Goal: Task Accomplishment & Management: Complete application form

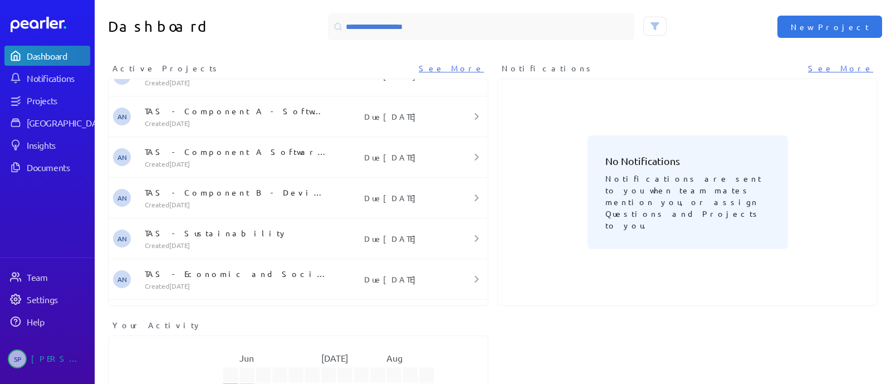
scroll to position [99, 0]
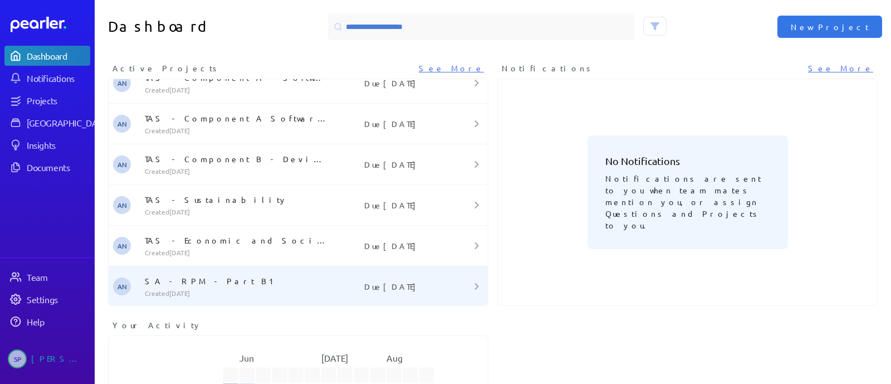
click at [337, 281] on p "Due [DATE]" at bounding box center [393, 286] width 126 height 11
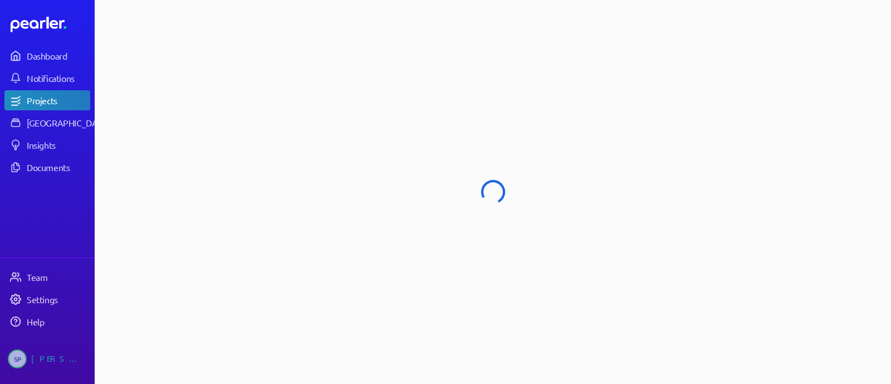
select select "******"
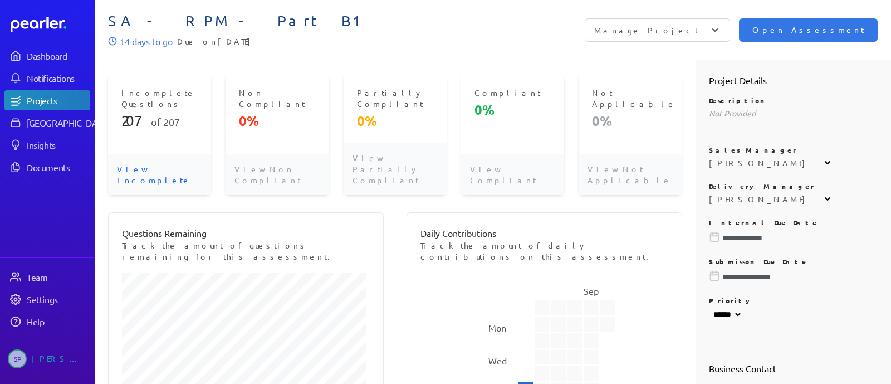
click at [614, 40] on div "Open Assessment Manage Project Add Questions Answer Sources Add Portal Link Man…" at bounding box center [685, 29] width 385 height 23
click at [139, 159] on p "View Incomplete" at bounding box center [159, 174] width 103 height 40
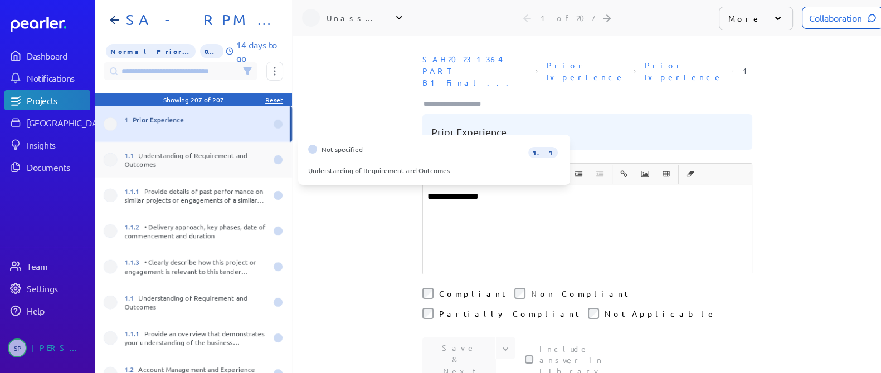
click at [203, 160] on div "1.1 Understanding of Requirement and Outcomes" at bounding box center [196, 160] width 142 height 18
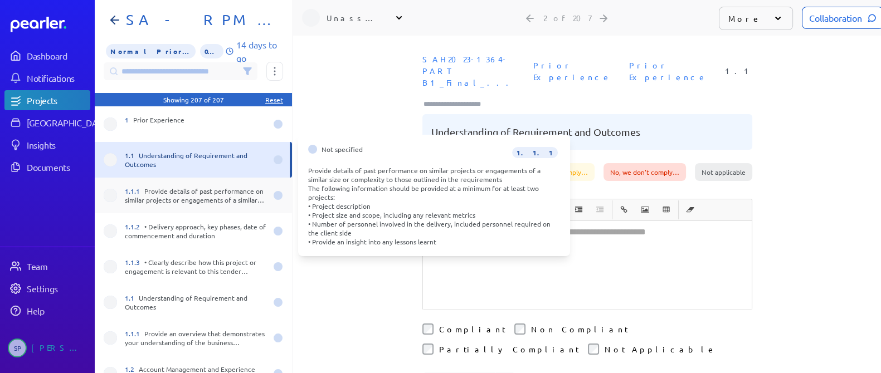
click at [186, 206] on div "1.1.1 Provide details of past performance on similar projects or engagements of…" at bounding box center [193, 196] width 197 height 36
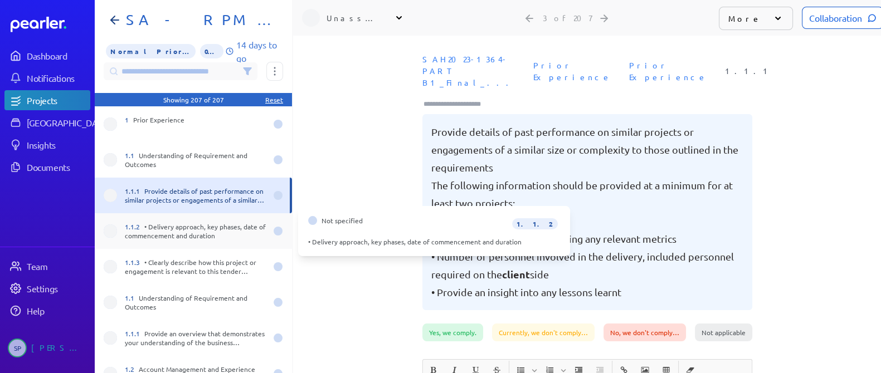
click at [177, 243] on div "1.1.2 • Delivery approach, key phases, date of commencement and duration" at bounding box center [193, 231] width 197 height 36
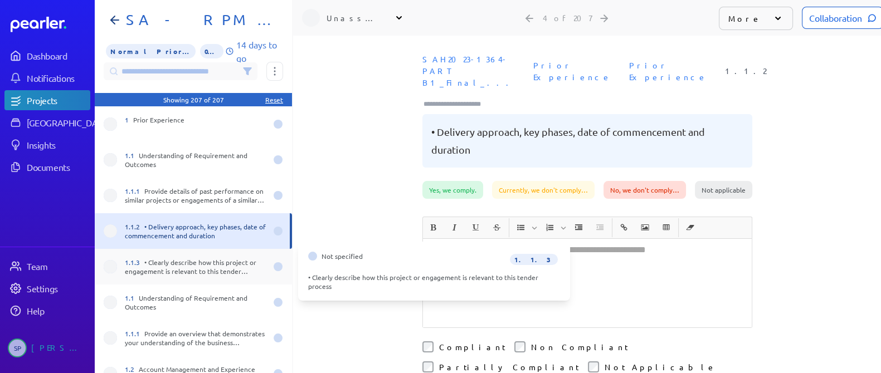
click at [177, 264] on div "1.1.3 • Clearly describe how this project or engagement is relevant to this ten…" at bounding box center [196, 267] width 142 height 18
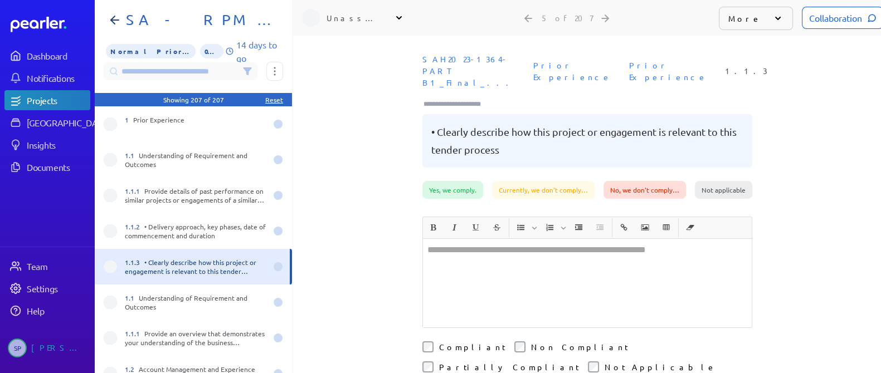
click at [401, 193] on div "**********" at bounding box center [587, 205] width 588 height 338
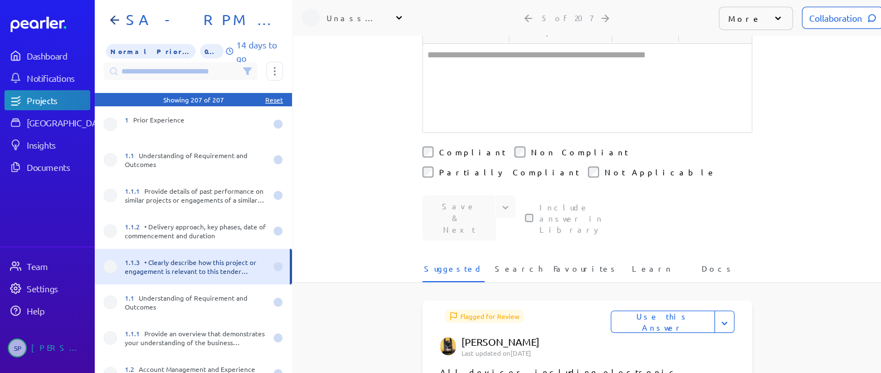
scroll to position [222, 0]
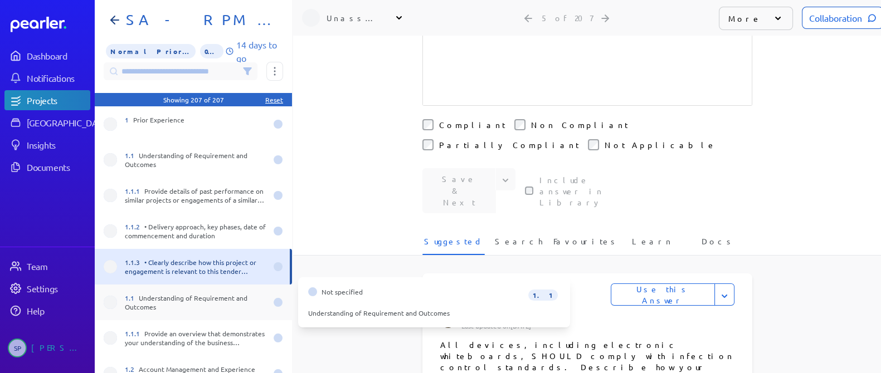
click at [203, 289] on div "1.1 Understanding of Requirement and Outcomes" at bounding box center [193, 303] width 197 height 36
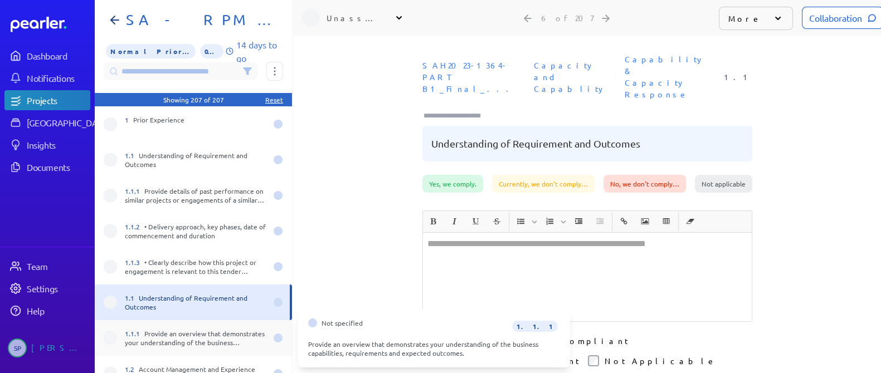
click at [196, 338] on div "1.1.1 Provide an overview that demonstrates your understanding of the business …" at bounding box center [196, 338] width 142 height 18
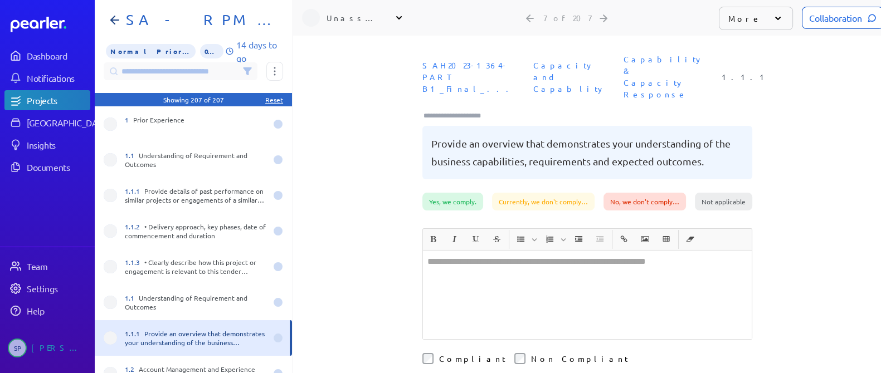
click at [382, 254] on div "**********" at bounding box center [587, 205] width 588 height 338
click at [413, 266] on div "**********" at bounding box center [587, 205] width 588 height 338
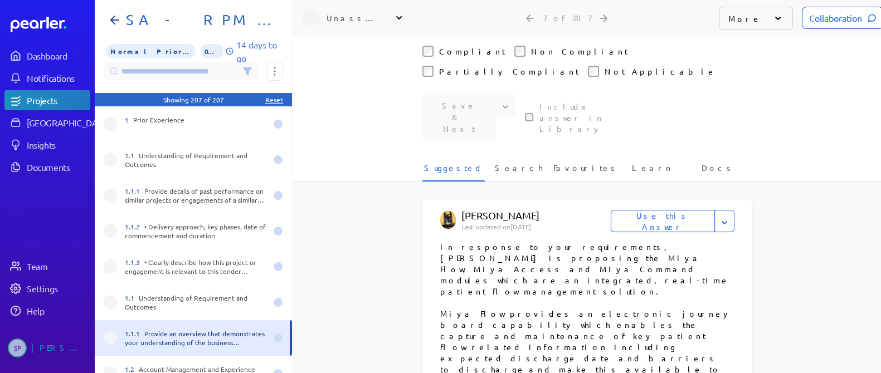
scroll to position [320, 0]
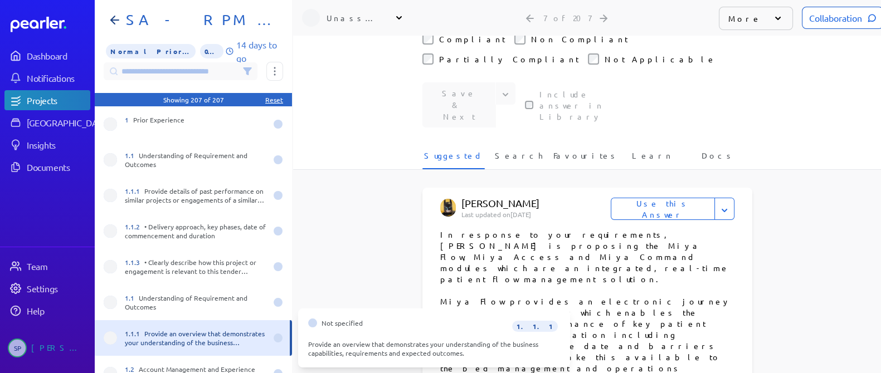
click at [211, 338] on div "1.1.1 Provide an overview that demonstrates your understanding of the business …" at bounding box center [196, 338] width 142 height 18
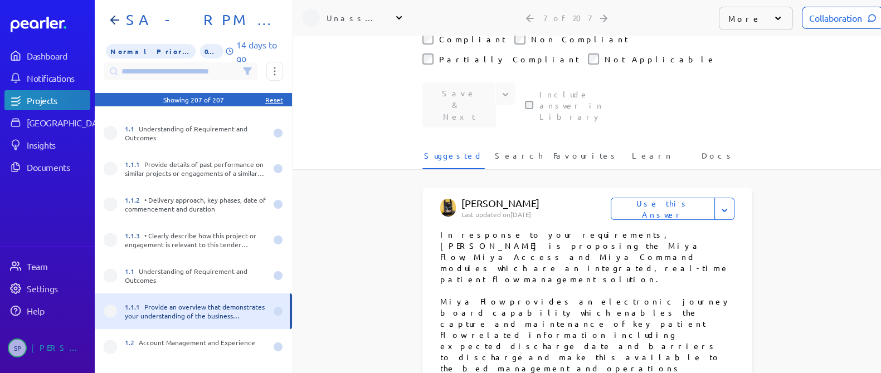
scroll to position [27, 0]
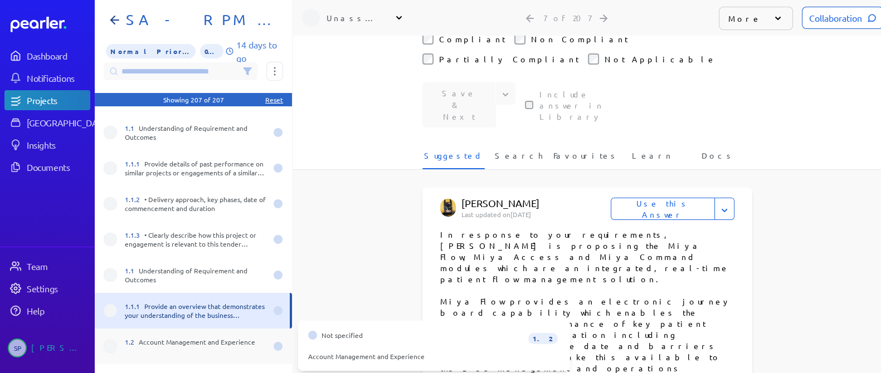
click at [202, 344] on div "1.2 Account Management and Experience" at bounding box center [196, 347] width 142 height 18
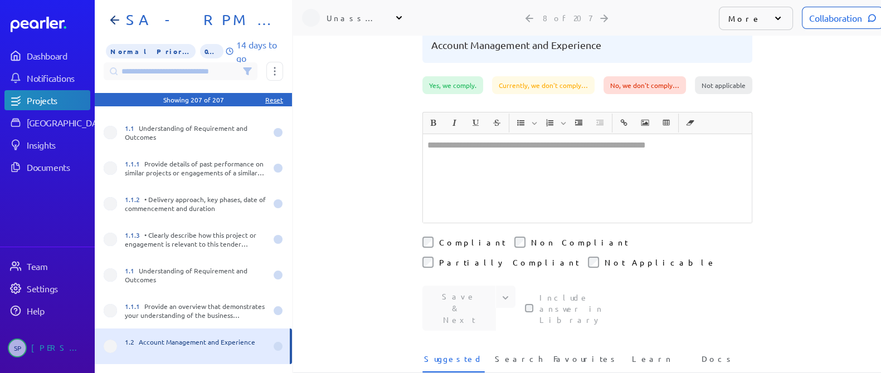
scroll to position [301, 0]
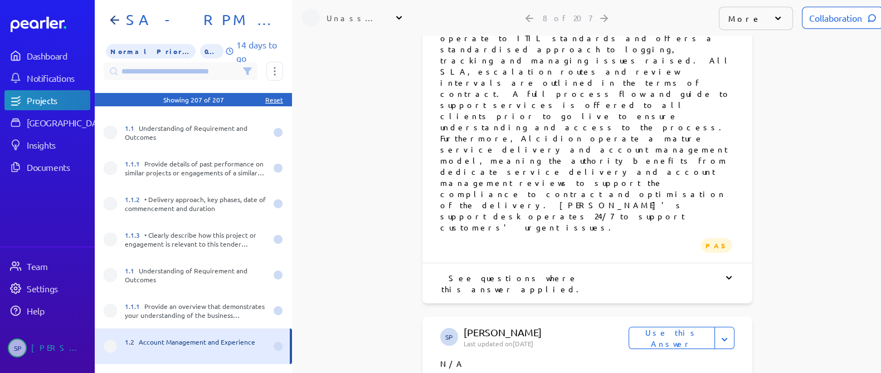
scroll to position [775, 0]
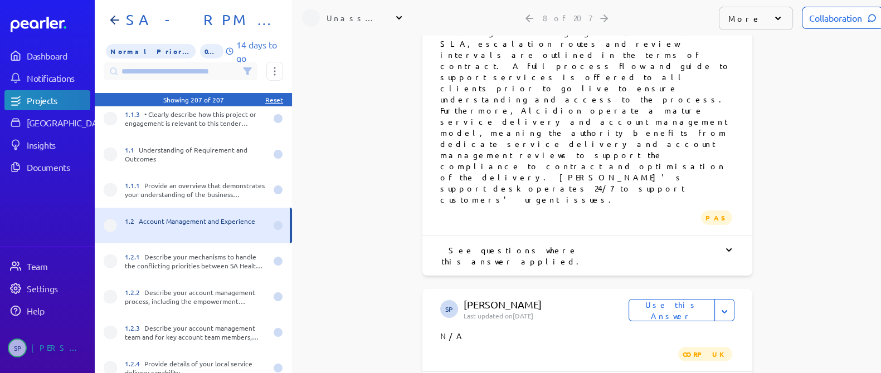
scroll to position [167, 0]
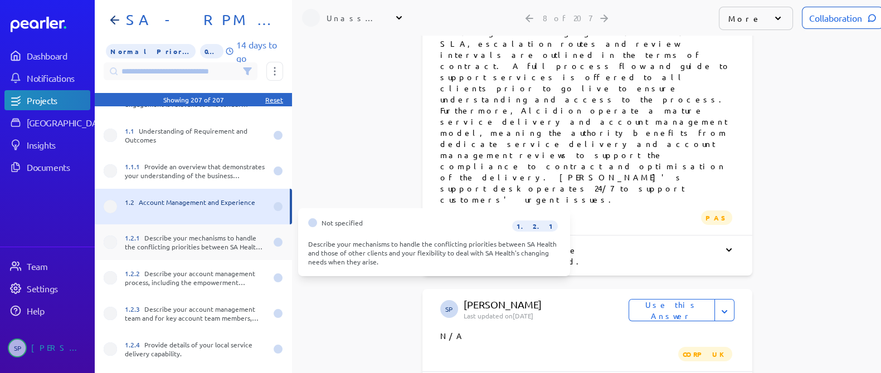
click at [226, 250] on div "1.2.1 Describe your mechanisms to handle the conflicting priorities between SA …" at bounding box center [196, 242] width 142 height 18
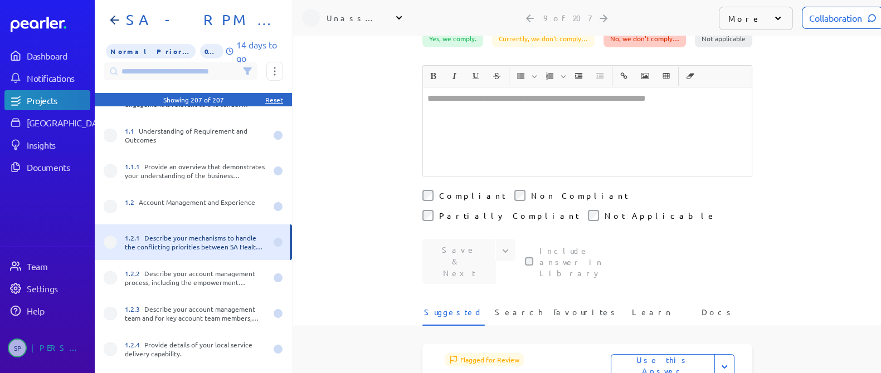
scroll to position [209, 0]
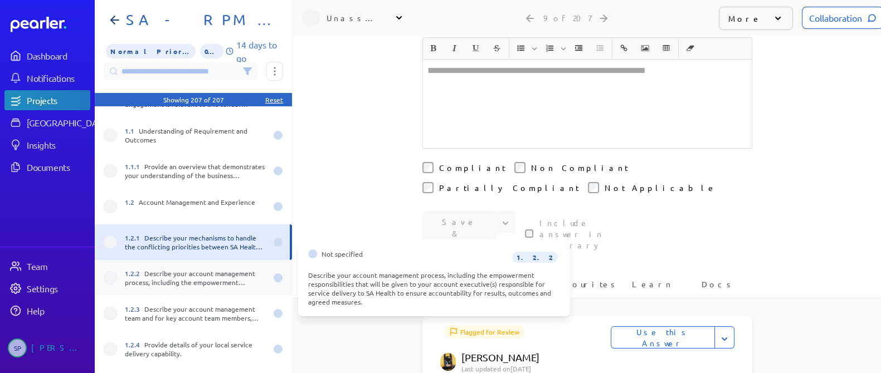
click at [207, 276] on div "1.2.2 Describe your account management process, including the empowerment respo…" at bounding box center [196, 278] width 142 height 18
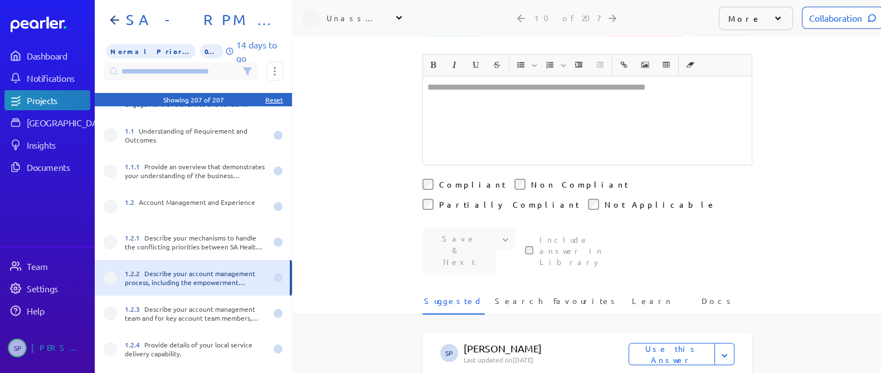
scroll to position [349, 0]
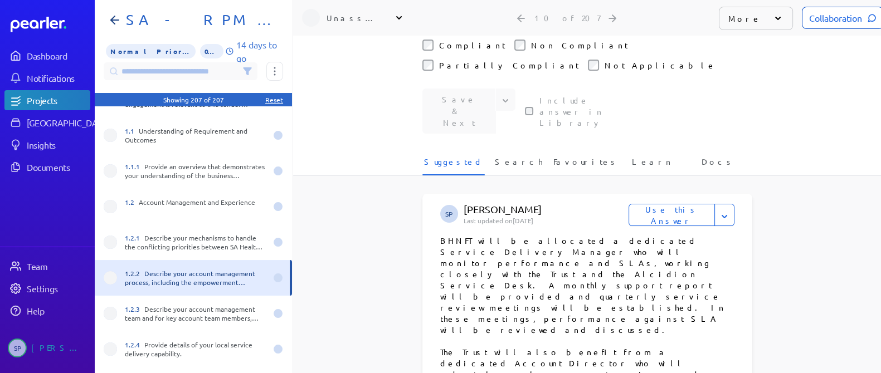
click at [677, 204] on button "Use this Answer" at bounding box center [671, 215] width 86 height 22
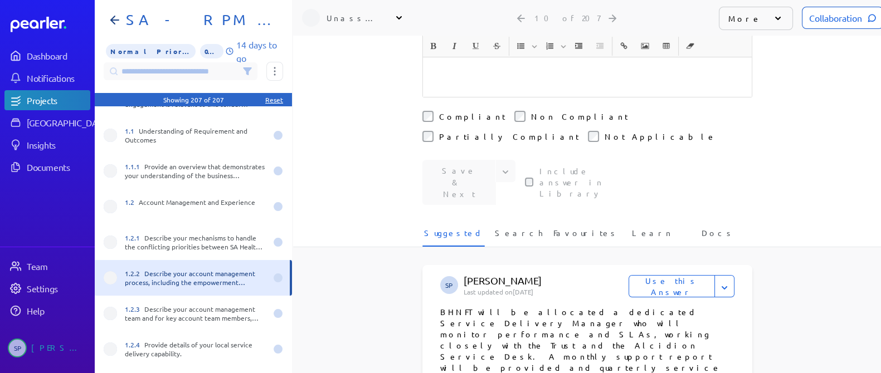
scroll to position [466, 0]
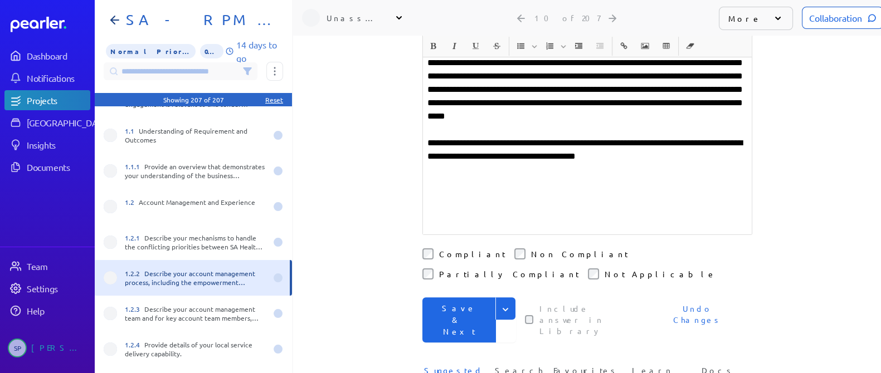
click at [430, 298] on button "Save & Next" at bounding box center [459, 320] width 74 height 45
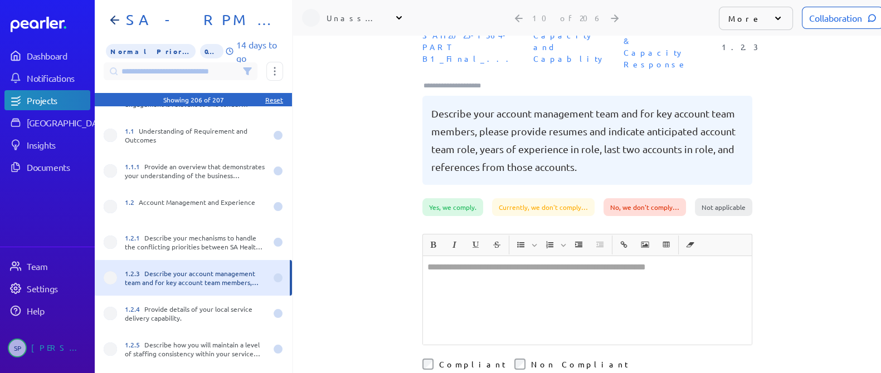
scroll to position [1, 0]
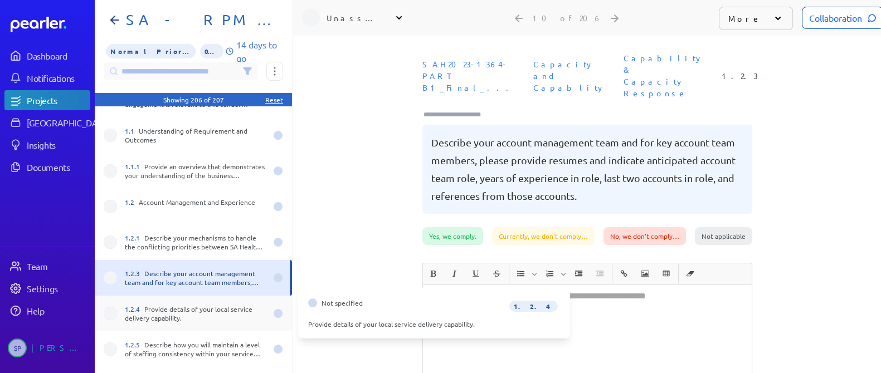
click at [198, 306] on div "1.2.4 Provide details of your local service delivery capability." at bounding box center [196, 314] width 142 height 18
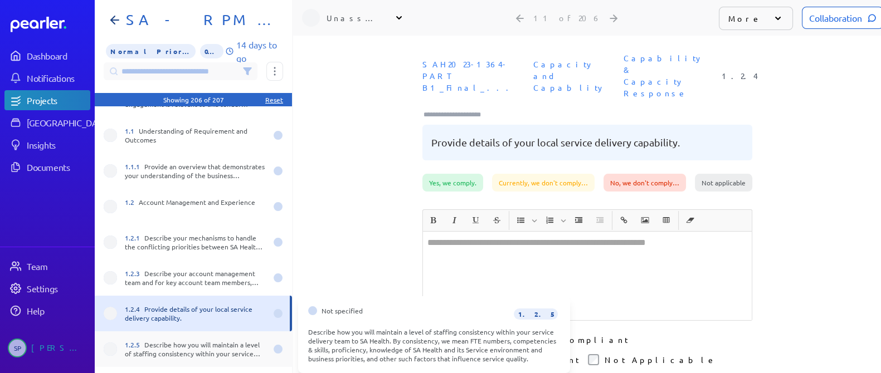
click at [179, 342] on div "1.2.5 Describe how you will maintain a level of staffing consistency within you…" at bounding box center [196, 349] width 142 height 18
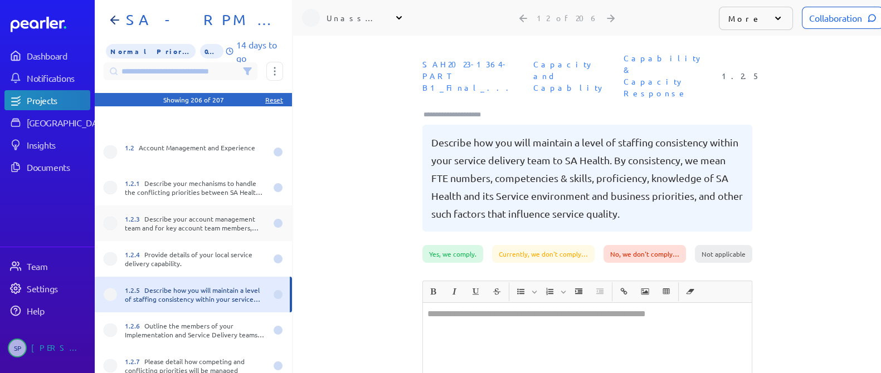
scroll to position [306, 0]
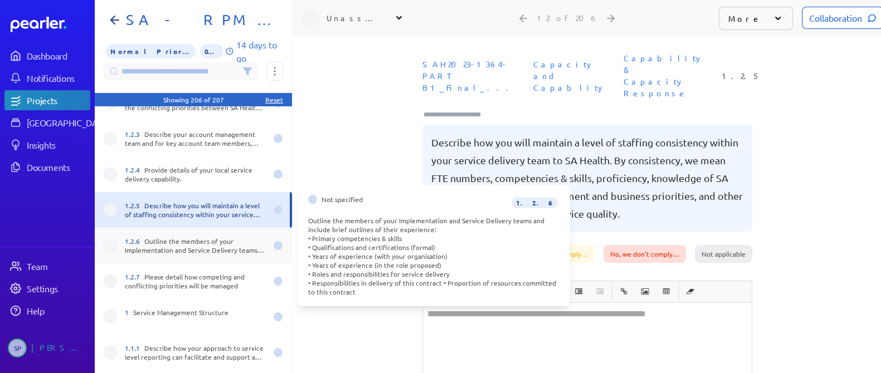
click at [219, 248] on div "1.2.6 Outline the members of your Implementation and Service Delivery teams and…" at bounding box center [196, 246] width 142 height 18
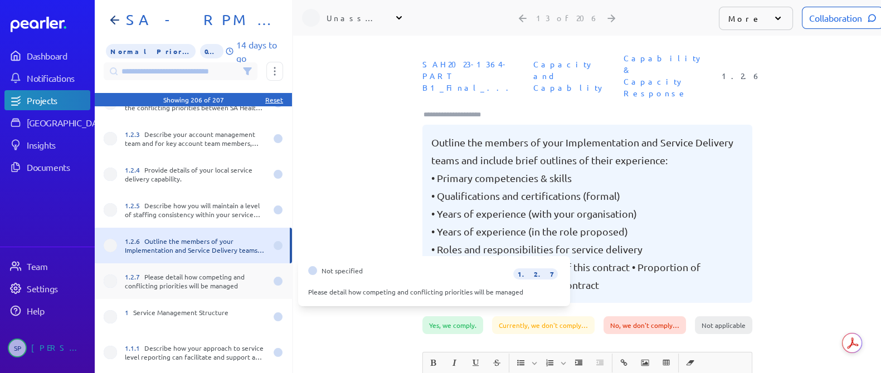
click at [203, 281] on div "1.2.7 Please detail how competing and conflicting priorities will be managed" at bounding box center [196, 281] width 142 height 18
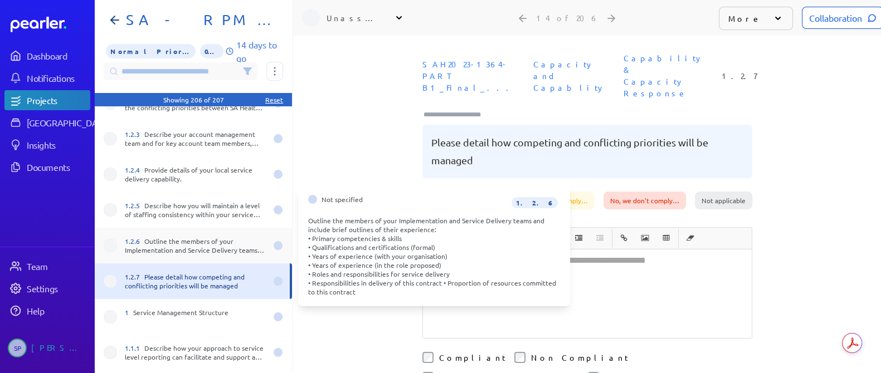
click at [184, 238] on div "1.2.6 Outline the members of your Implementation and Service Delivery teams and…" at bounding box center [196, 246] width 142 height 18
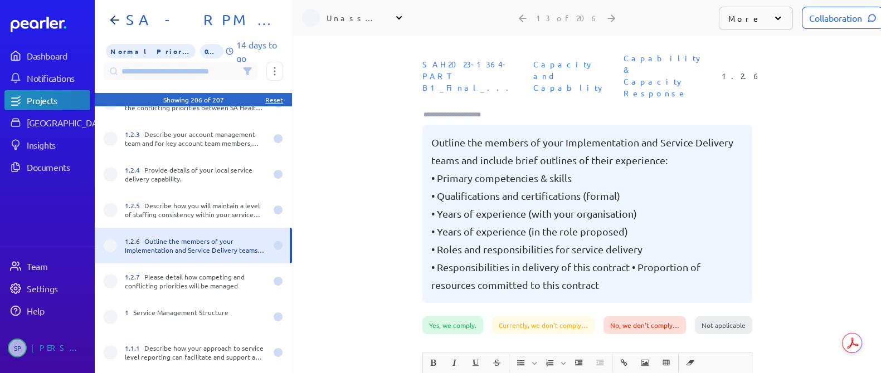
click at [395, 18] on icon at bounding box center [398, 17] width 11 height 11
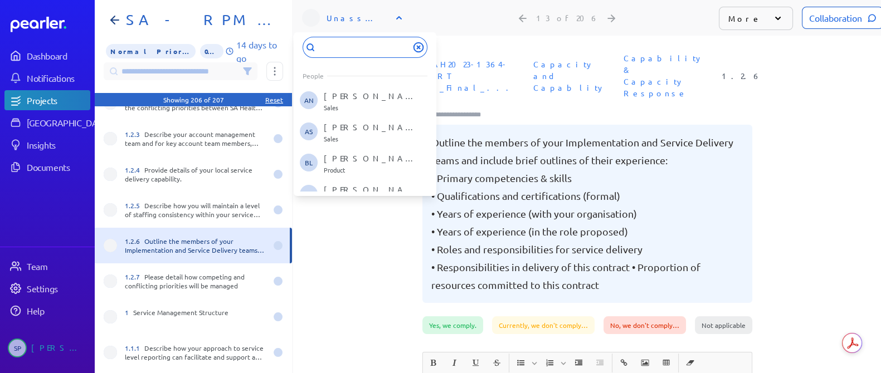
click at [395, 18] on icon at bounding box center [398, 17] width 11 height 11
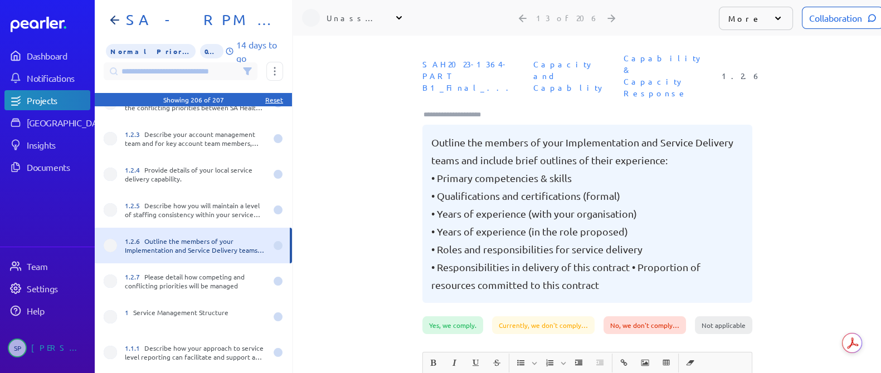
click at [375, 18] on div "Unassigned" at bounding box center [355, 17] width 56 height 11
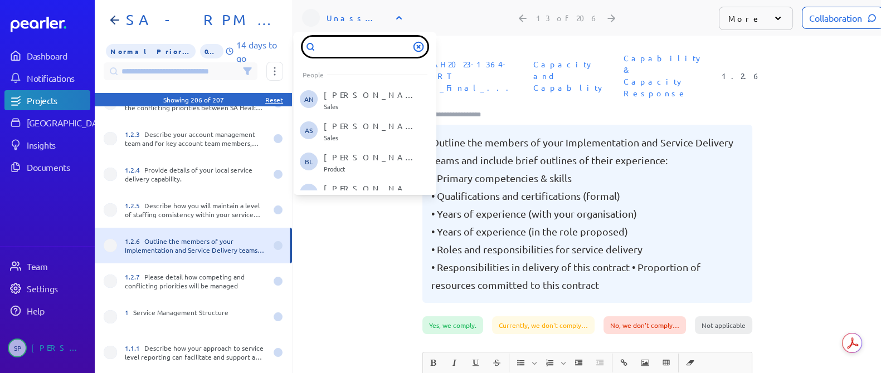
click at [372, 52] on input "text" at bounding box center [365, 47] width 125 height 20
type input "*"
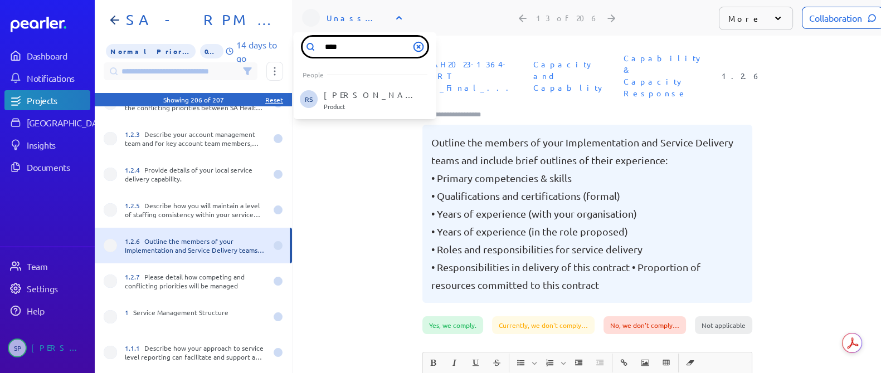
type input "****"
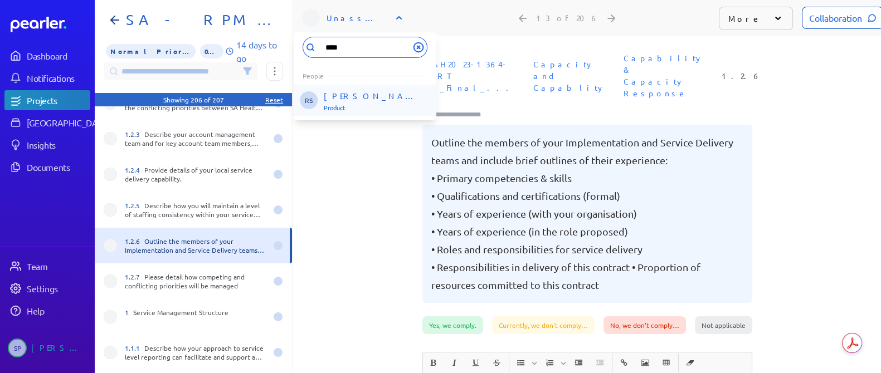
click at [371, 94] on p "[PERSON_NAME]" at bounding box center [370, 95] width 92 height 11
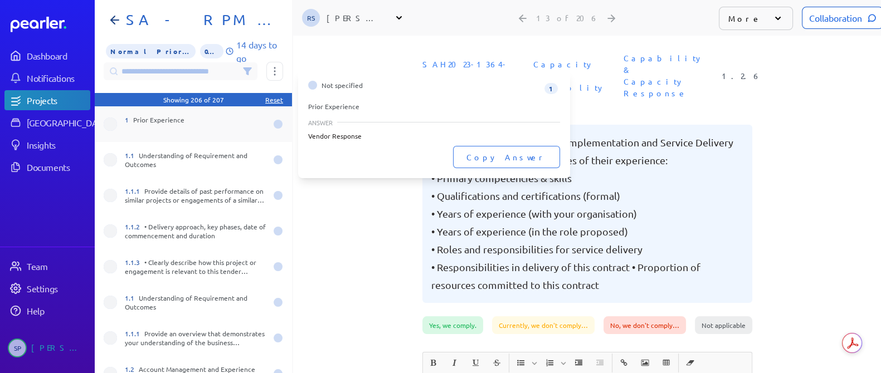
click at [184, 126] on div "1 Prior Experience" at bounding box center [196, 124] width 142 height 18
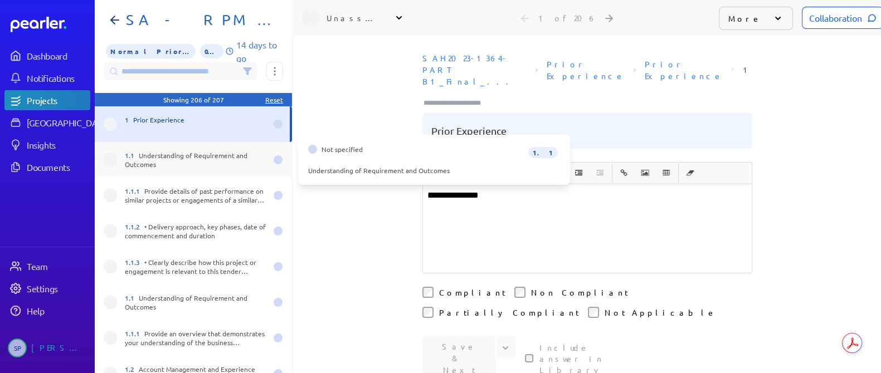
click at [200, 171] on div "1.1 Understanding of Requirement and Outcomes" at bounding box center [193, 160] width 197 height 36
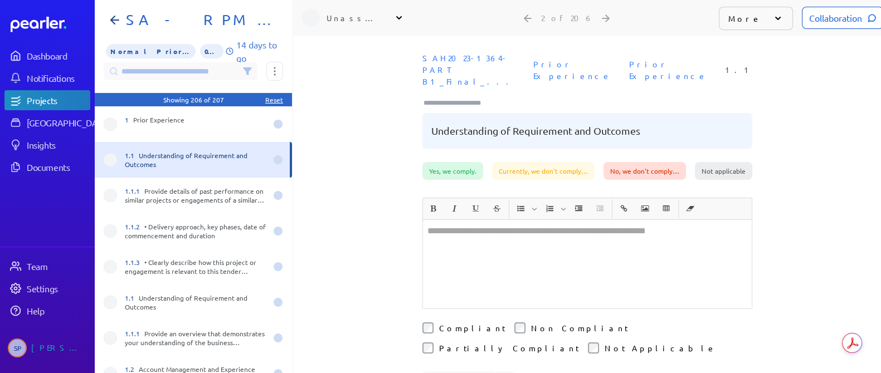
click at [358, 21] on div "Unassigned" at bounding box center [355, 17] width 56 height 11
click at [356, 16] on div "Unassigned" at bounding box center [355, 17] width 56 height 11
click at [350, 23] on div "Unassigned" at bounding box center [355, 17] width 56 height 11
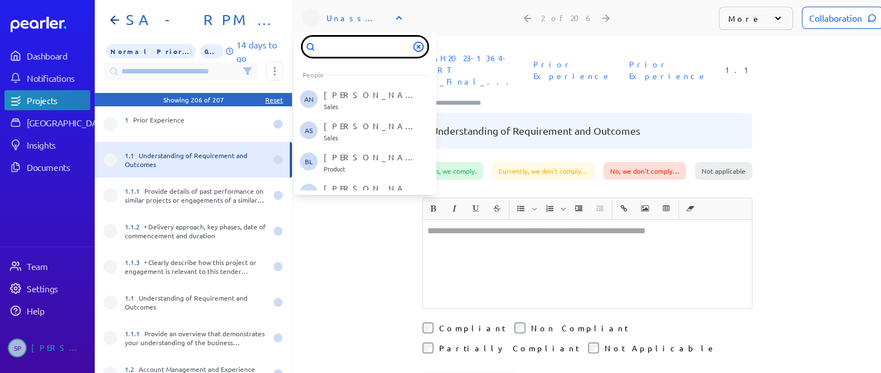
click at [349, 53] on input "text" at bounding box center [365, 47] width 125 height 20
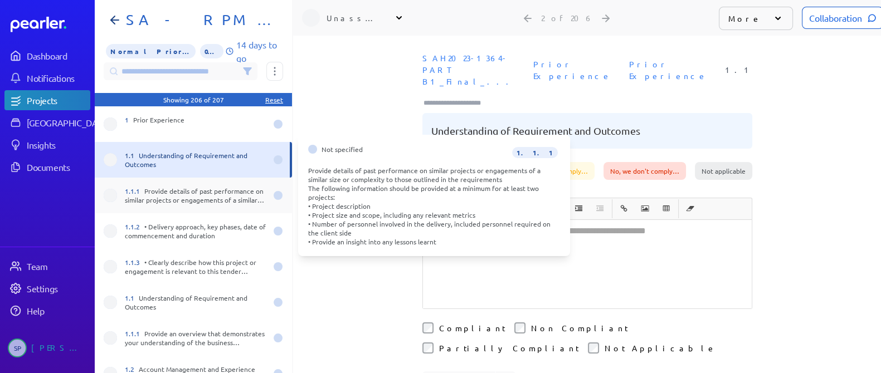
click at [173, 200] on div "1.1.1 Provide details of past performance on similar projects or engagements of…" at bounding box center [196, 196] width 142 height 18
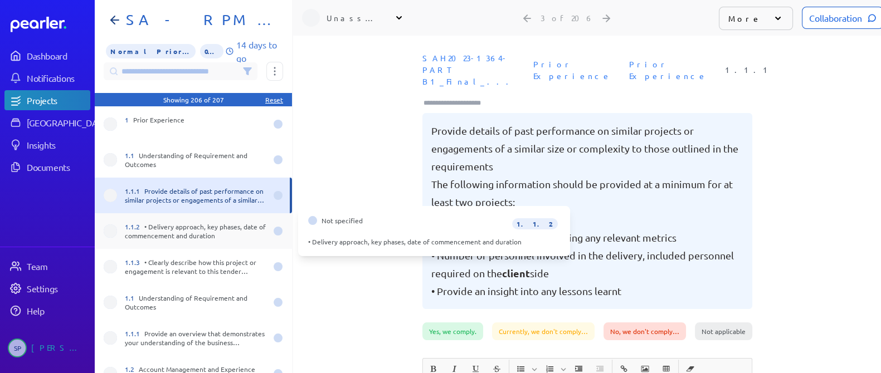
click at [181, 235] on div "1.1.2 • Delivery approach, key phases, date of commencement and duration" at bounding box center [196, 231] width 142 height 18
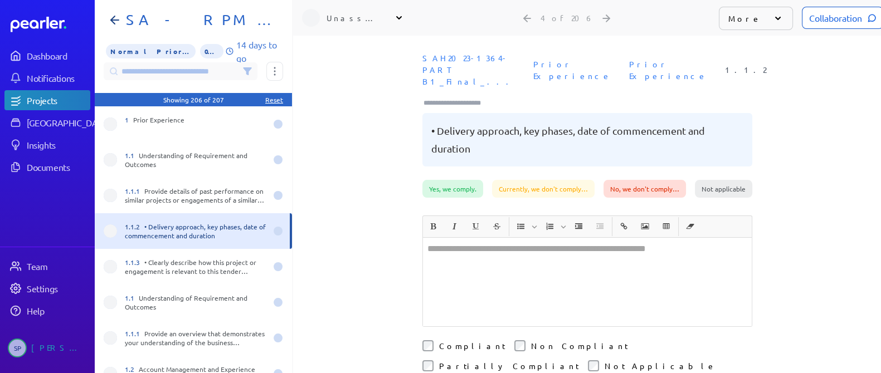
click at [323, 15] on div "Unassigned" at bounding box center [353, 18] width 103 height 18
click at [356, 20] on div "Unassigned" at bounding box center [355, 17] width 56 height 11
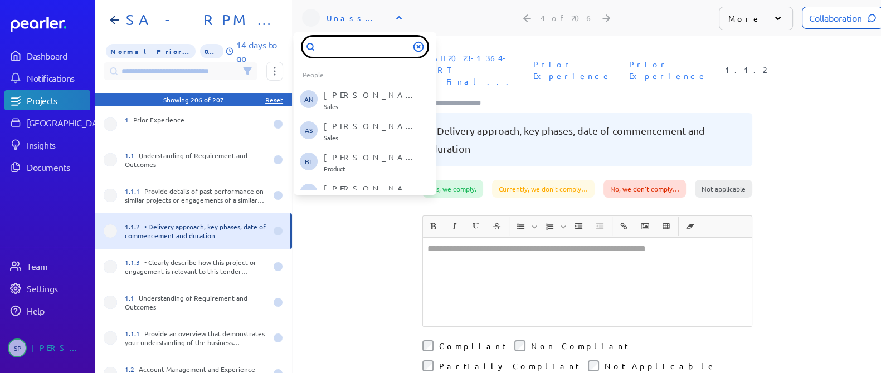
click at [359, 56] on input "text" at bounding box center [365, 47] width 125 height 20
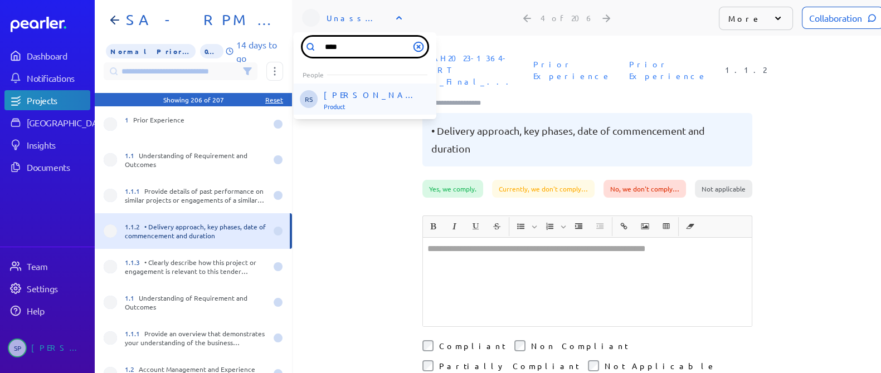
type input "****"
click at [359, 99] on p "[PERSON_NAME]" at bounding box center [370, 95] width 92 height 11
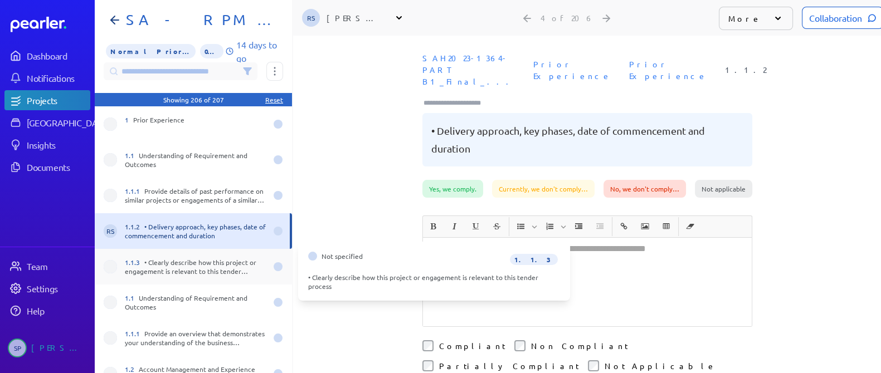
click at [197, 266] on div "1.1.3 • Clearly describe how this project or engagement is relevant to this ten…" at bounding box center [196, 267] width 142 height 18
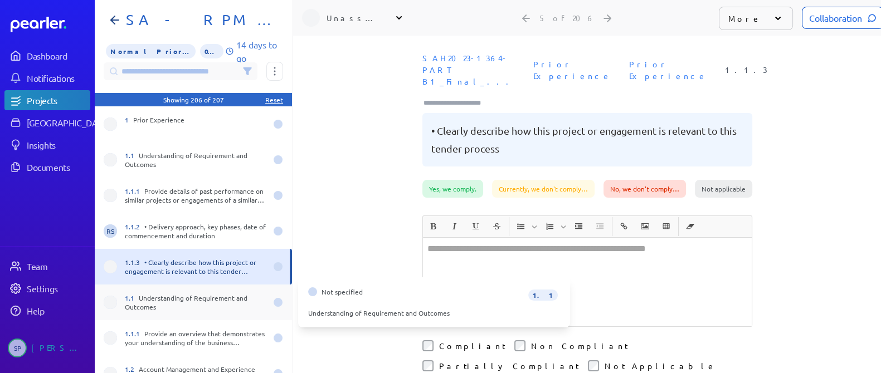
click at [194, 307] on div "1.1 Understanding of Requirement and Outcomes" at bounding box center [196, 303] width 142 height 18
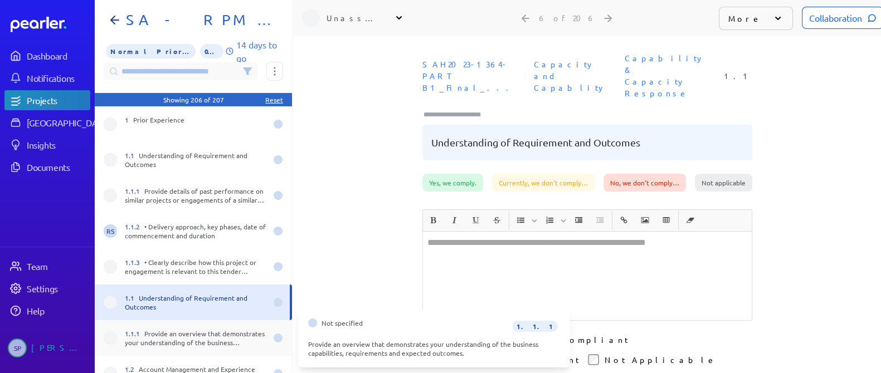
click at [176, 355] on div "1.1.1 Provide an overview that demonstrates your understanding of the business …" at bounding box center [193, 338] width 197 height 36
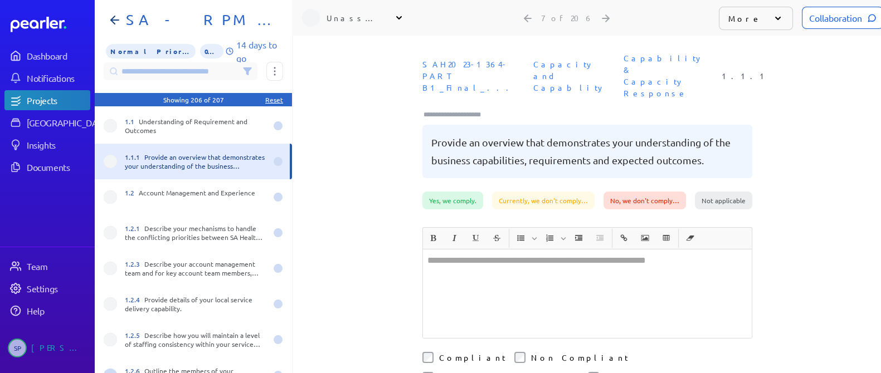
scroll to position [209, 0]
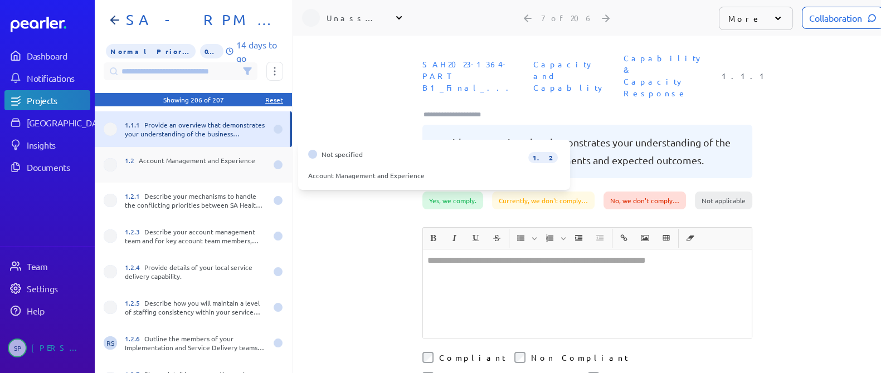
click at [178, 161] on div "1.2 Account Management and Experience" at bounding box center [196, 165] width 142 height 18
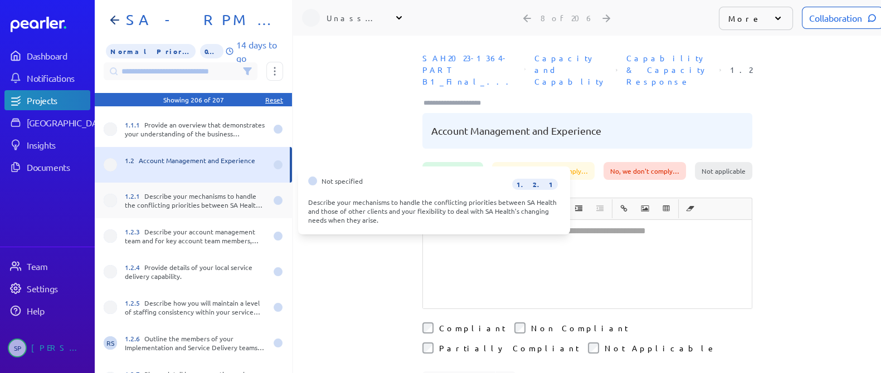
click at [215, 204] on div "1.2.1 Describe your mechanisms to handle the conflicting priorities between SA …" at bounding box center [196, 201] width 142 height 18
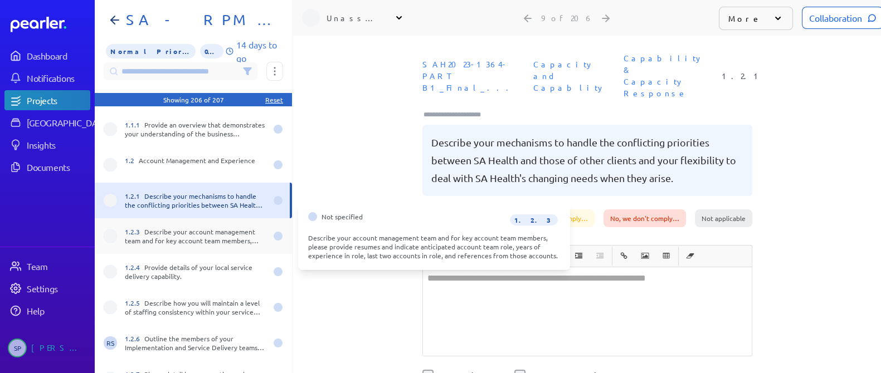
click at [221, 238] on div "1.2.3 Describe your account management team and for key account team members, p…" at bounding box center [196, 236] width 142 height 18
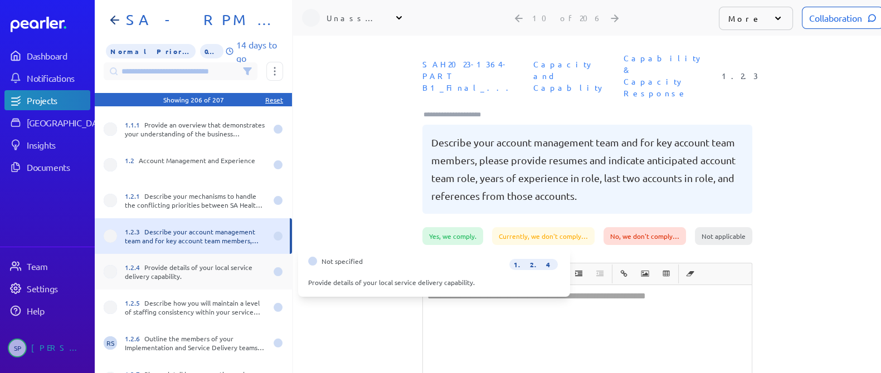
click at [220, 285] on div "1.2.4 Provide details of your local service delivery capability." at bounding box center [193, 272] width 197 height 36
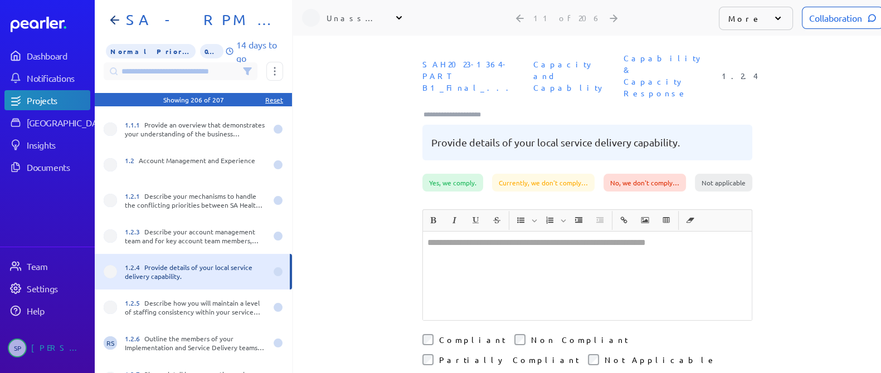
click at [157, 277] on div "1.2.4 Provide details of your local service delivery capability." at bounding box center [196, 272] width 142 height 18
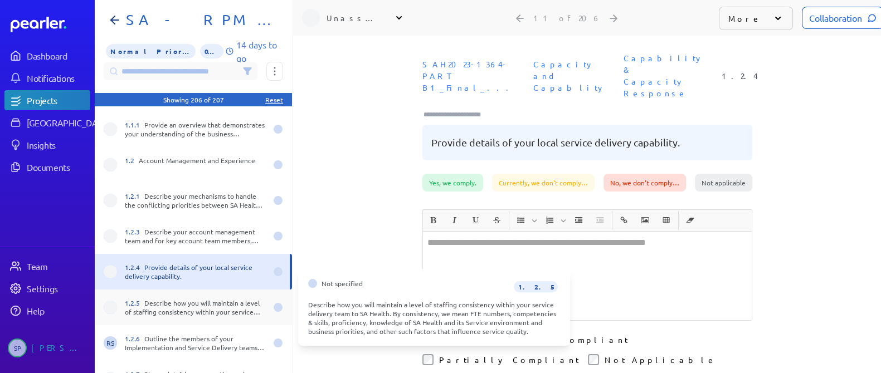
click at [182, 323] on div "1.2.5 Describe how you will maintain a level of staffing consistency within you…" at bounding box center [193, 308] width 197 height 36
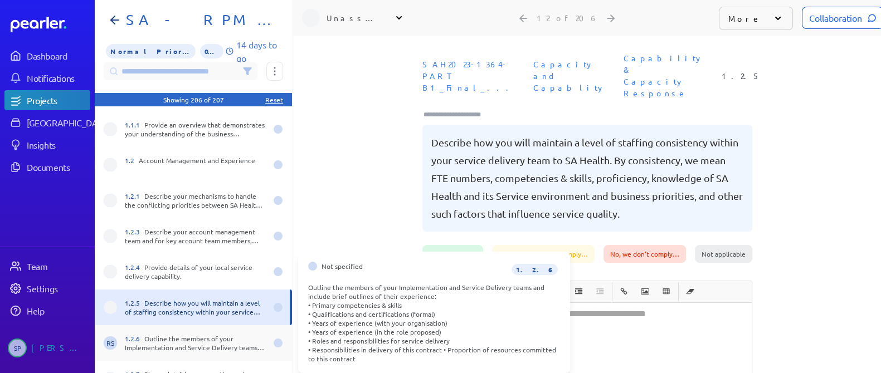
click at [192, 338] on div "1.2.6 Outline the members of your Implementation and Service Delivery teams and…" at bounding box center [196, 343] width 142 height 18
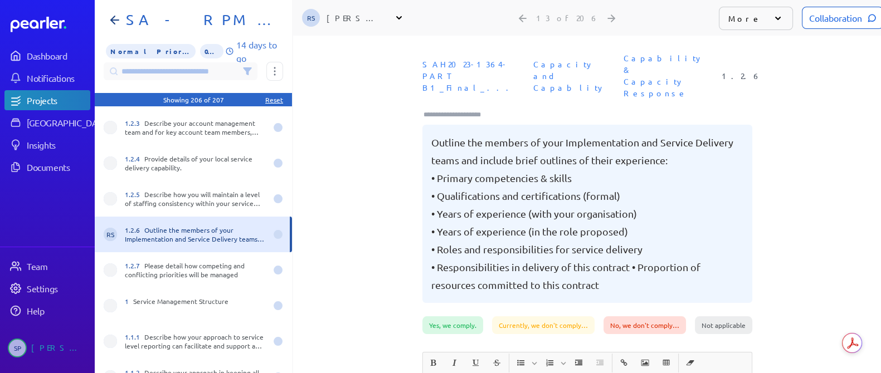
scroll to position [348, 0]
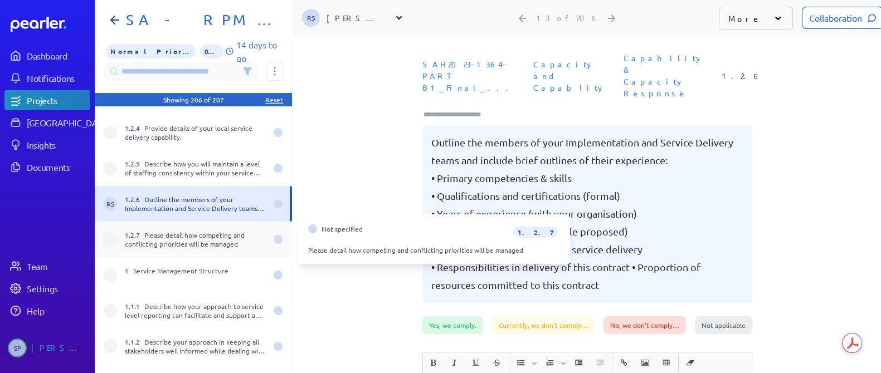
click at [201, 243] on div "1.2.7 Please detail how competing and conflicting priorities will be managed" at bounding box center [196, 240] width 142 height 18
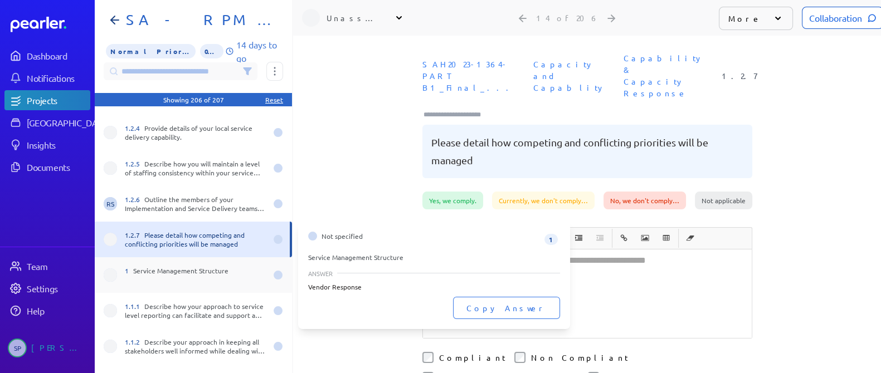
click at [221, 274] on div "1 Service Management Structure" at bounding box center [196, 275] width 142 height 18
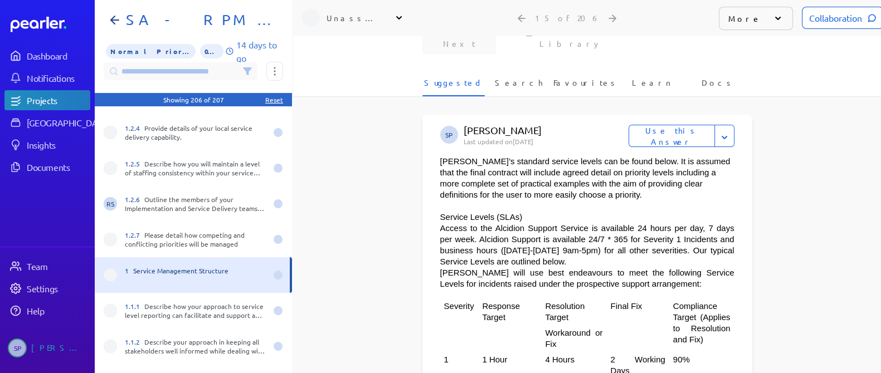
scroll to position [348, 0]
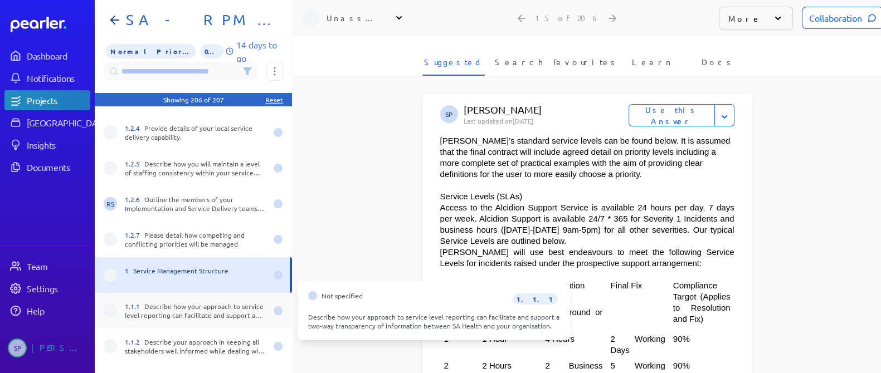
click at [186, 308] on div "1.1.1 Describe how your approach to service level reporting can facilitate and …" at bounding box center [196, 311] width 142 height 18
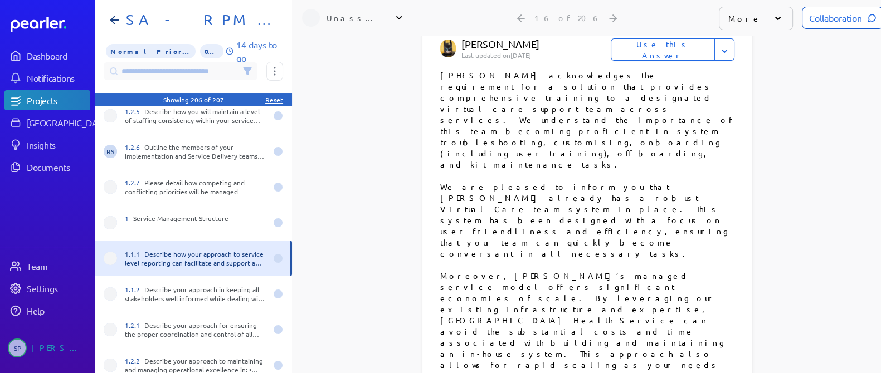
scroll to position [487, 0]
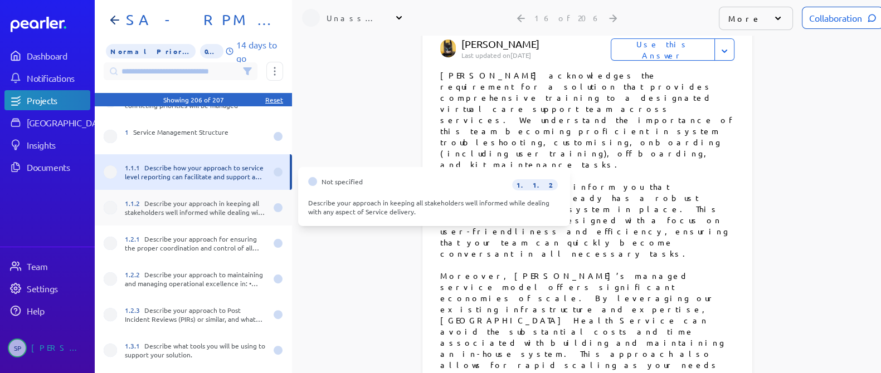
click at [202, 199] on div "1.1.2 Describe your approach in keeping all stakeholders well informed while de…" at bounding box center [196, 208] width 142 height 18
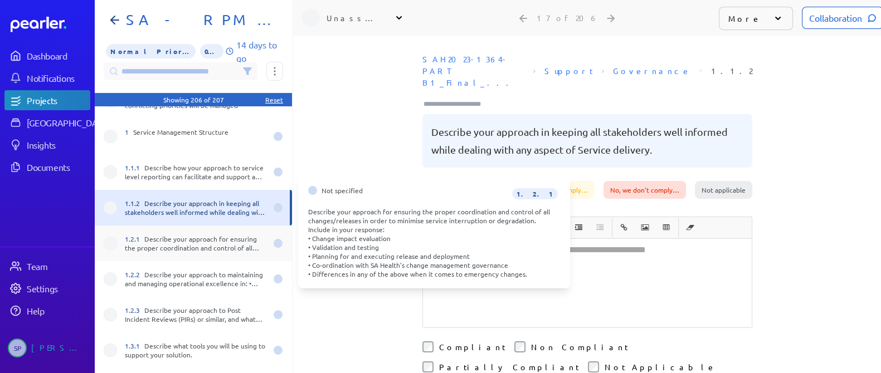
click at [227, 240] on div "1.2.1 Describe your approach for ensuring the proper coordination and control o…" at bounding box center [196, 244] width 142 height 18
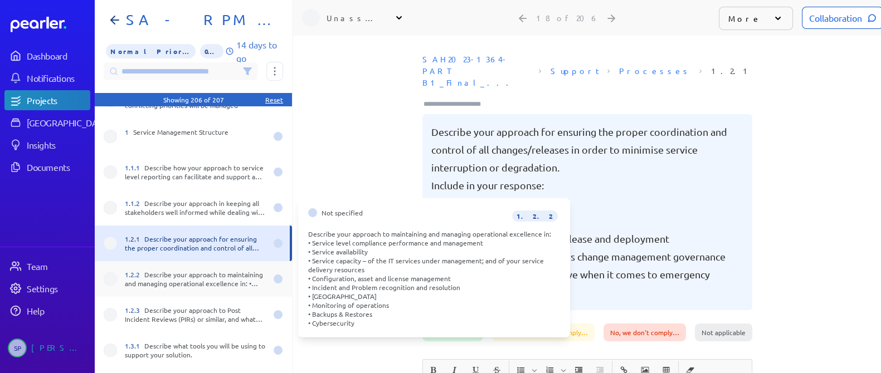
click at [137, 270] on span "1.2.2" at bounding box center [135, 274] width 20 height 9
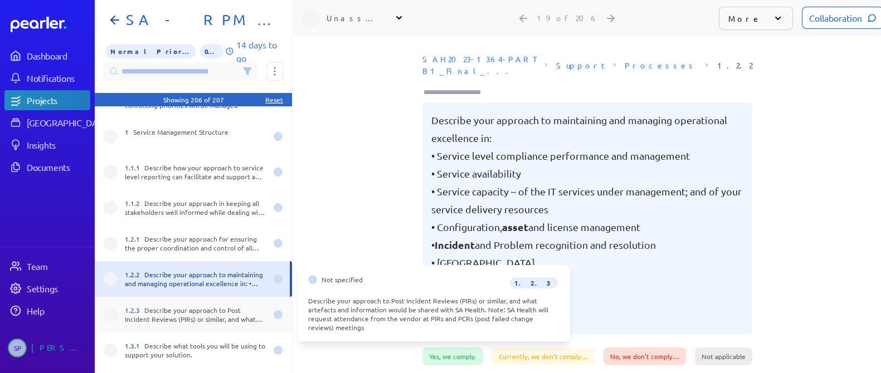
click at [211, 306] on div "1.2.3 Describe your approach to Post Incident Reviews (PIRs) or similar, and wh…" at bounding box center [196, 315] width 142 height 18
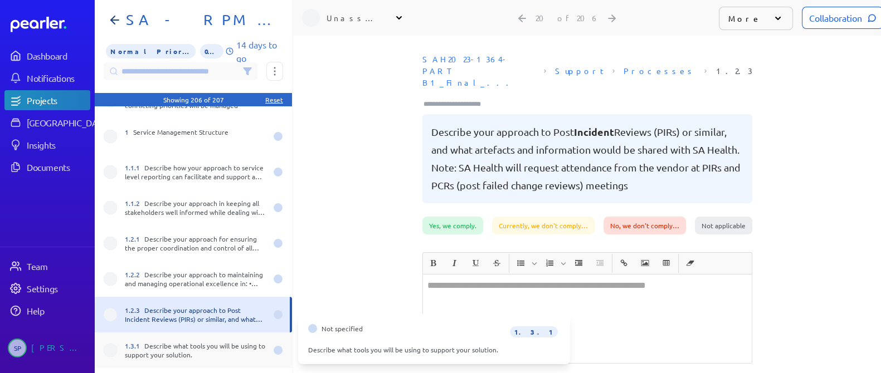
click at [181, 342] on div "1.3.1 Describe what tools you will be using to support your solution." at bounding box center [196, 351] width 142 height 18
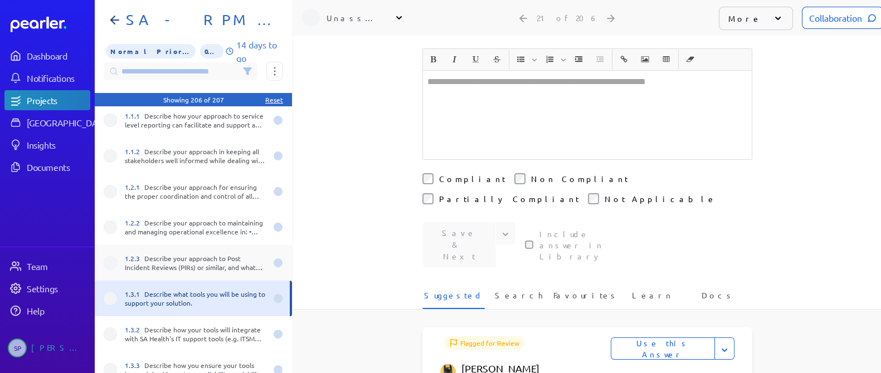
scroll to position [557, 0]
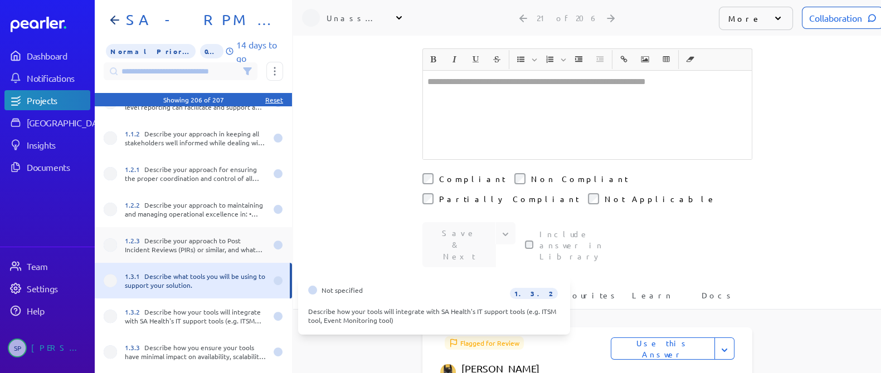
click at [178, 308] on div "1.3.2 Describe how your tools will integrate with SA Health's IT support tools …" at bounding box center [196, 317] width 142 height 18
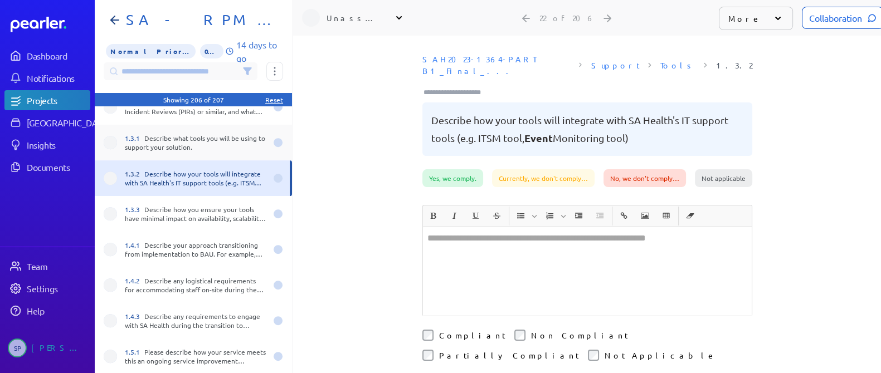
scroll to position [696, 0]
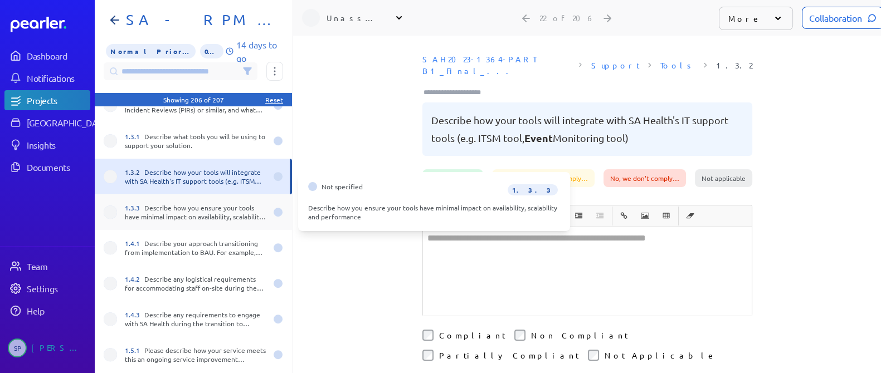
click at [189, 203] on div "1.3.3 Describe how you ensure your tools have minimal impact on availability, s…" at bounding box center [196, 212] width 142 height 18
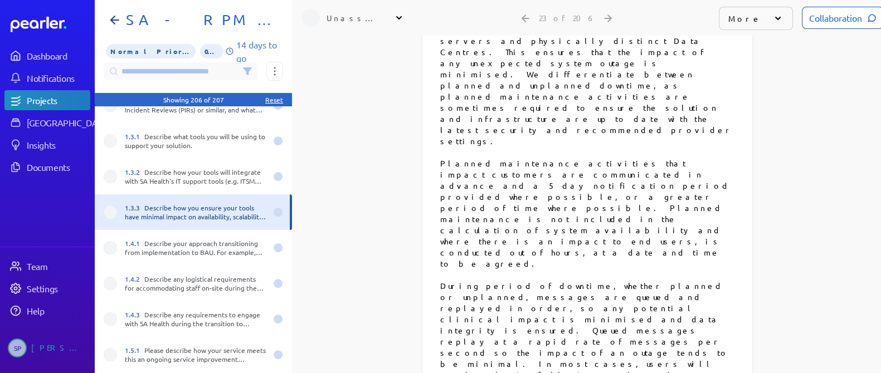
scroll to position [557, 0]
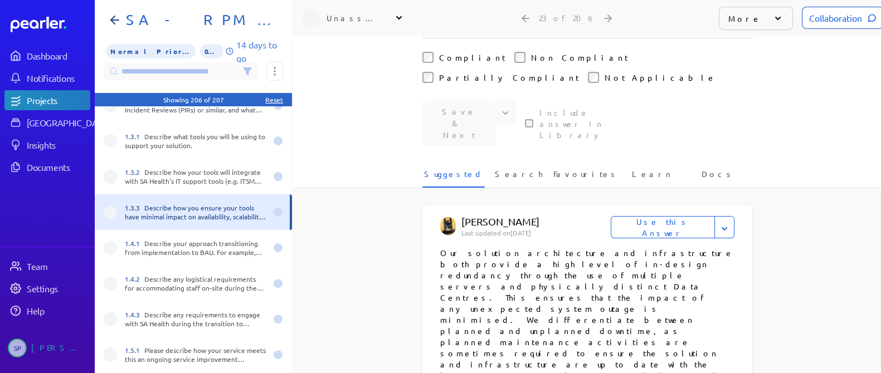
click at [655, 216] on button "Use this Answer" at bounding box center [663, 227] width 104 height 22
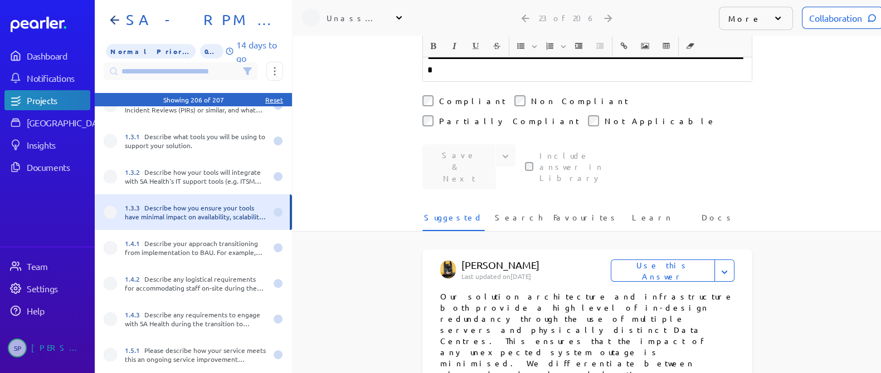
scroll to position [491, 0]
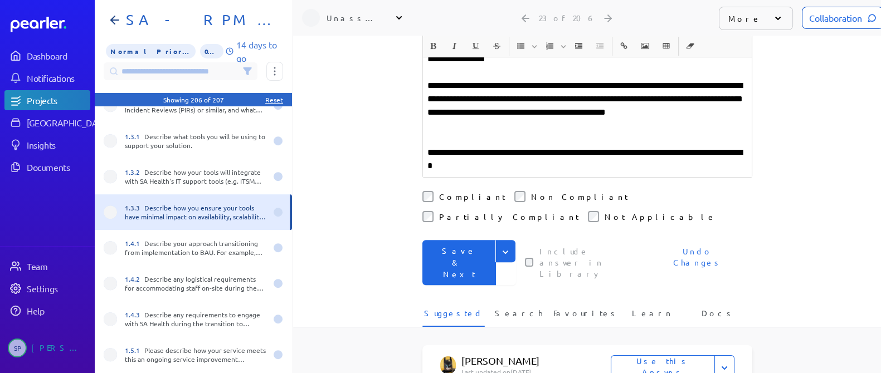
click at [446, 240] on button "Save & Next" at bounding box center [459, 262] width 74 height 45
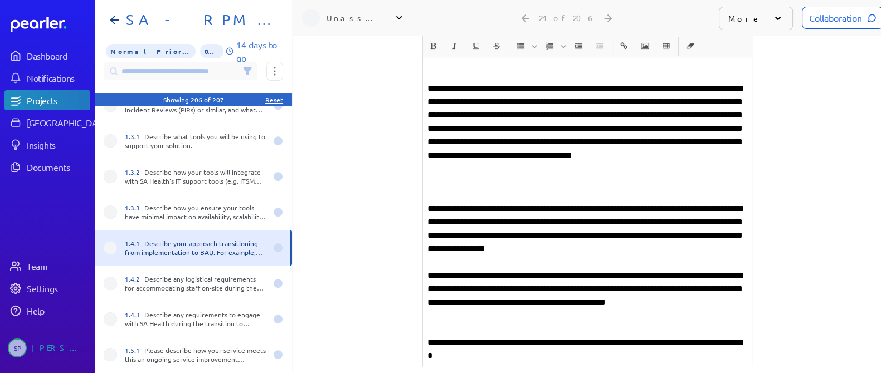
scroll to position [254, 0]
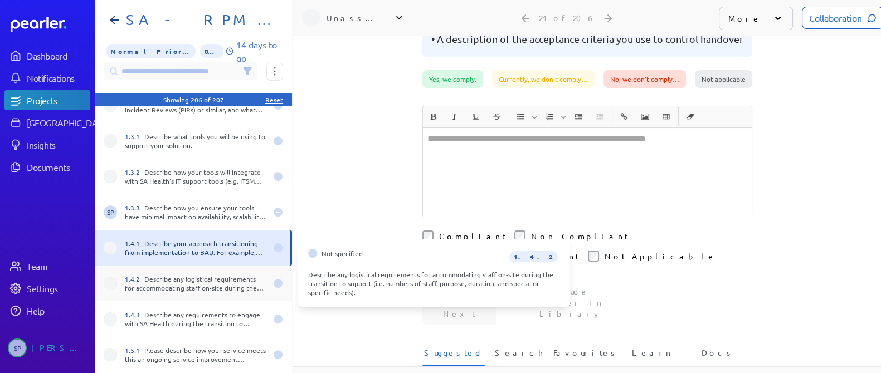
click at [167, 282] on div "1.4.2 Describe any logistical requirements for accommodating staff on-site duri…" at bounding box center [193, 284] width 197 height 36
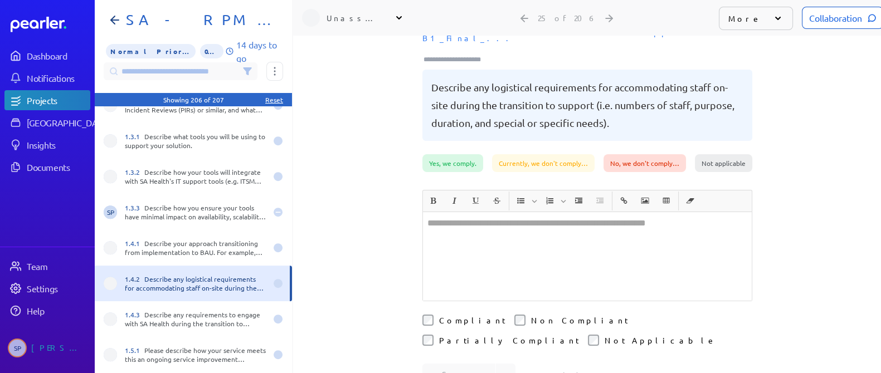
scroll to position [114, 0]
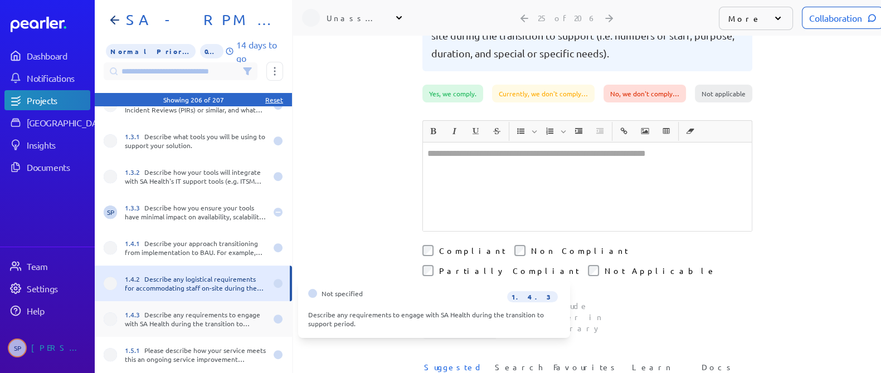
click at [186, 311] on div "1.4.3 Describe any requirements to engage with SA Health during the transition …" at bounding box center [196, 319] width 142 height 18
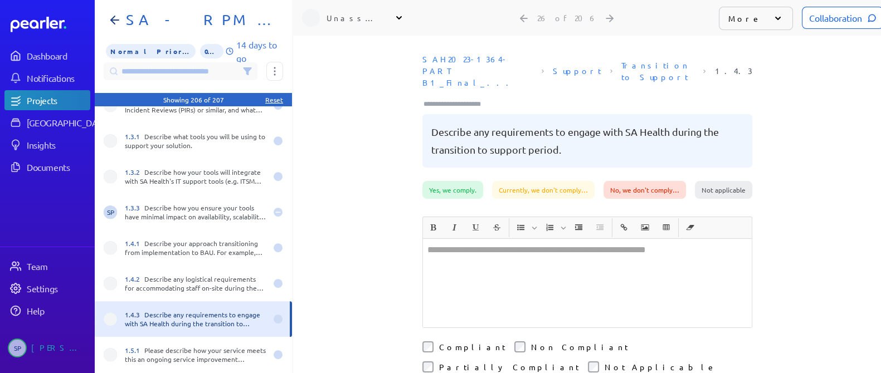
click at [365, 17] on div "Unassigned" at bounding box center [355, 17] width 56 height 11
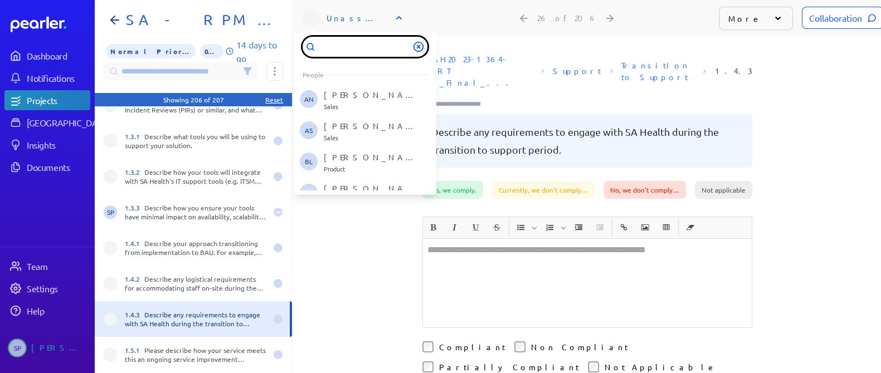
click at [367, 43] on input "text" at bounding box center [365, 47] width 125 height 20
type input "***"
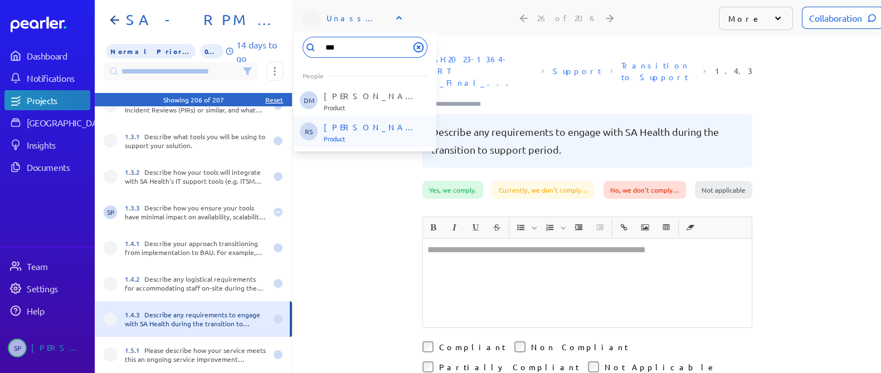
click at [372, 130] on p "[PERSON_NAME]" at bounding box center [370, 126] width 92 height 11
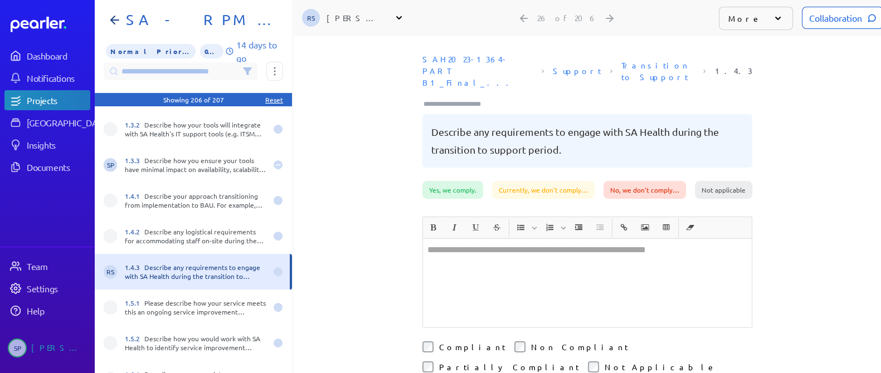
scroll to position [766, 0]
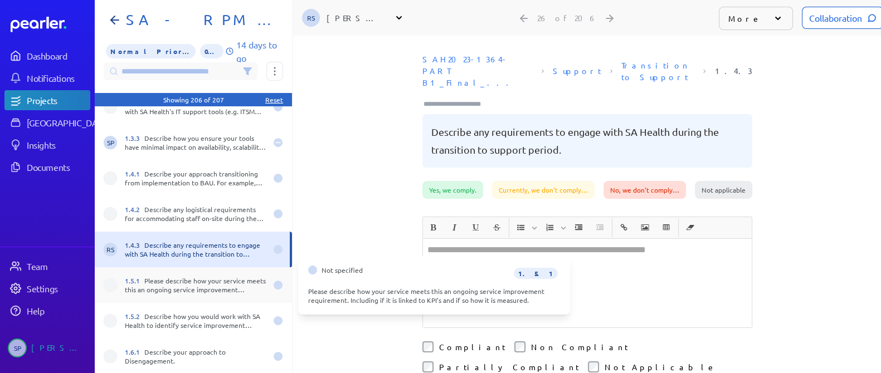
click at [216, 285] on div "1.5.1 Please describe how your service meets this an ongoing service improvemen…" at bounding box center [196, 285] width 142 height 18
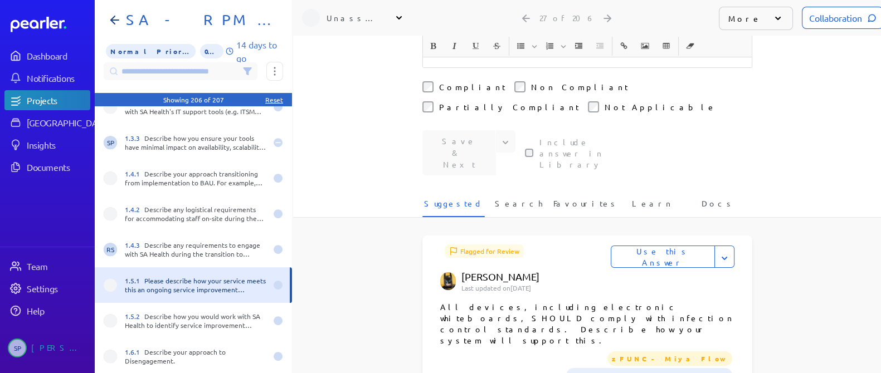
scroll to position [348, 0]
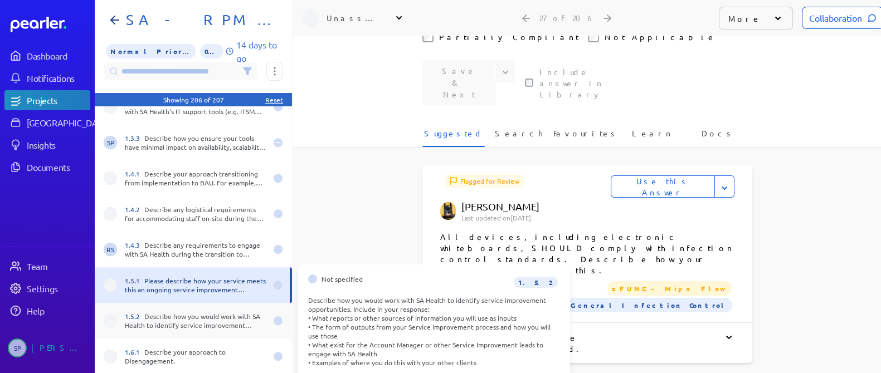
click at [223, 330] on div "1.5.2 Describe how you would work with SA Health to identify service improvemen…" at bounding box center [193, 321] width 197 height 36
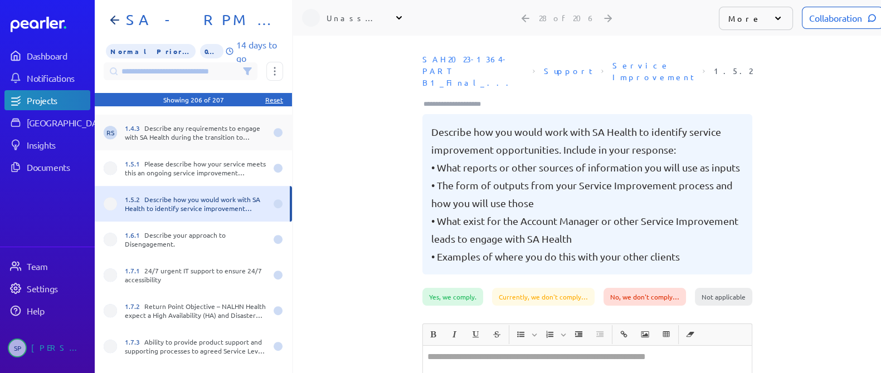
scroll to position [905, 0]
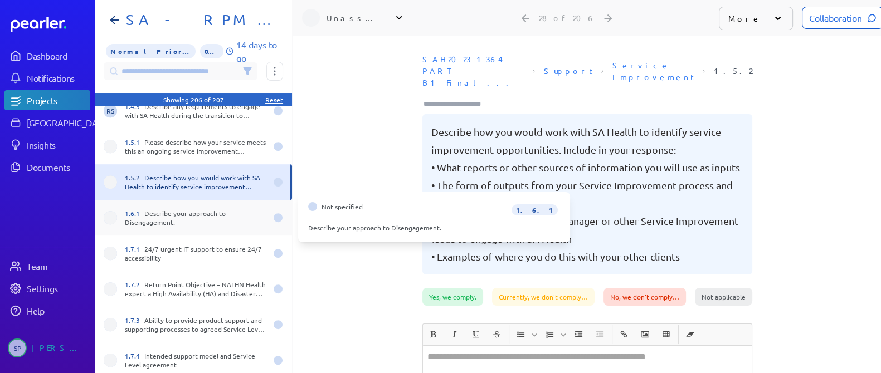
click at [195, 216] on div "1.6.1 Describe your approach to Disengagement." at bounding box center [196, 218] width 142 height 18
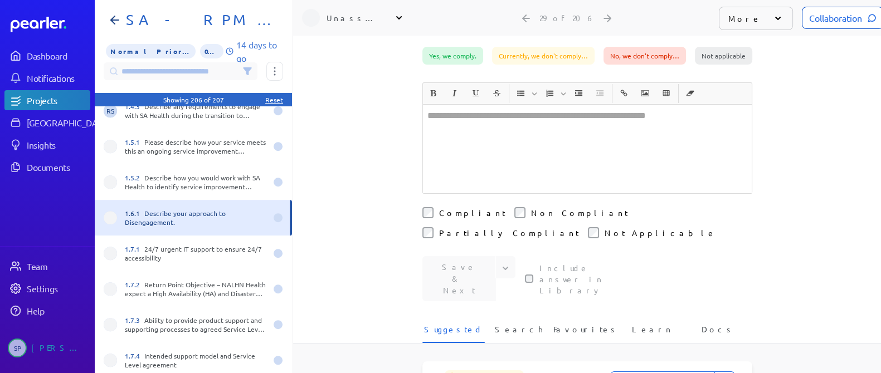
scroll to position [139, 0]
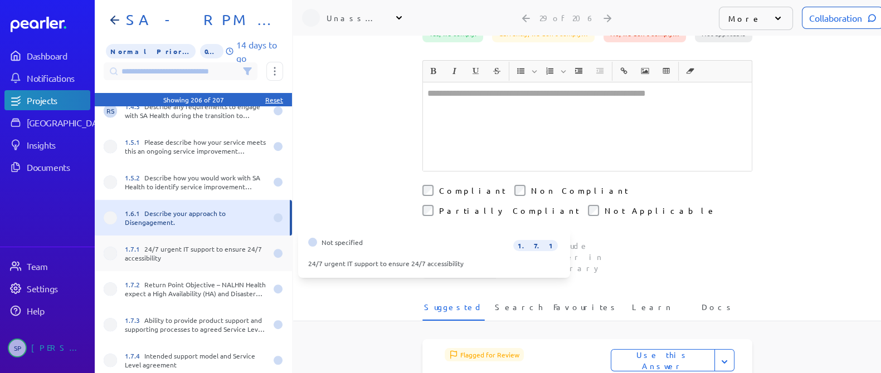
click at [159, 256] on div "1.7.1 24/7 urgent IT support to ensure 24/7 accessibility" at bounding box center [196, 254] width 142 height 18
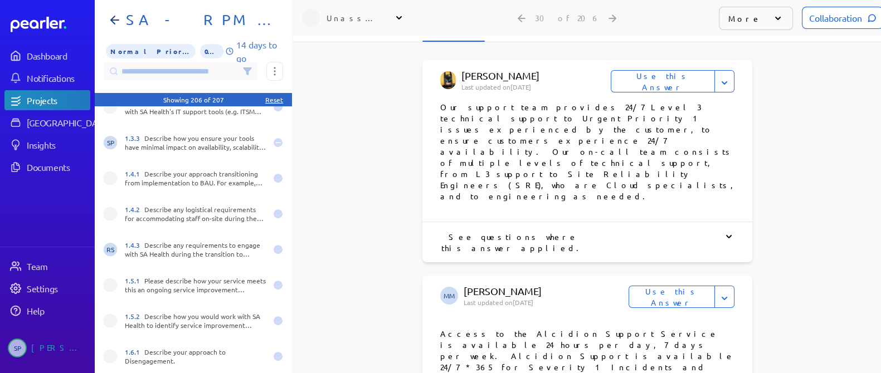
scroll to position [209, 0]
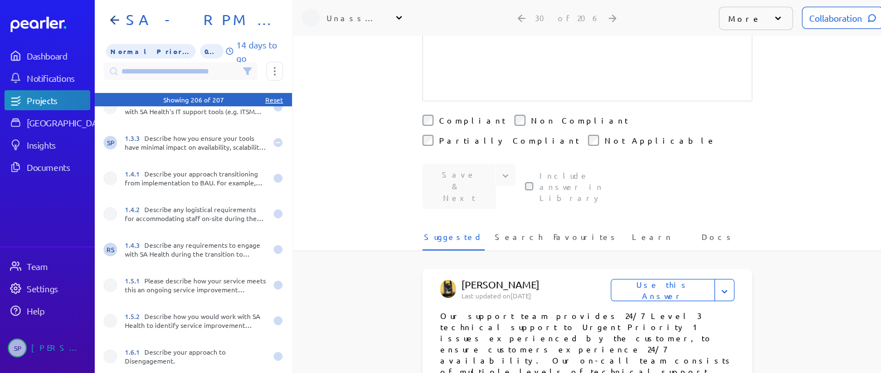
click at [659, 279] on button "Use this Answer" at bounding box center [663, 290] width 104 height 22
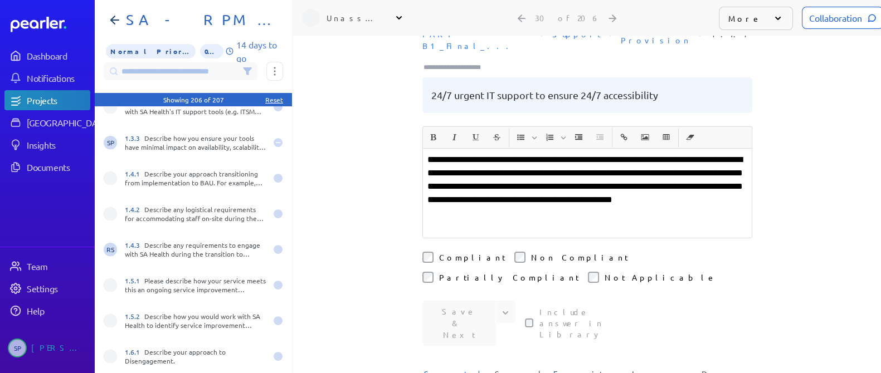
scroll to position [34, 0]
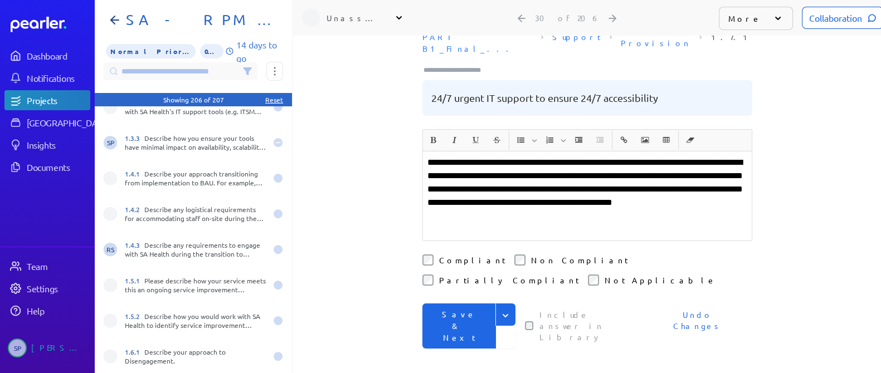
click at [444, 304] on button "Save & Next" at bounding box center [459, 326] width 74 height 45
click at [444, 262] on div "**********" at bounding box center [587, 239] width 330 height 220
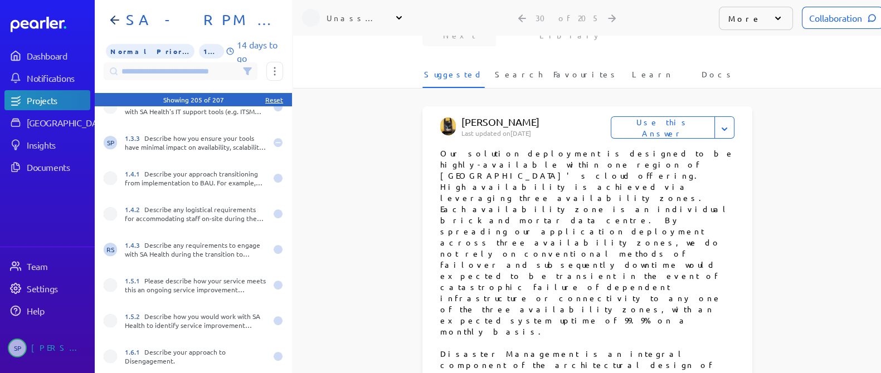
scroll to position [418, 0]
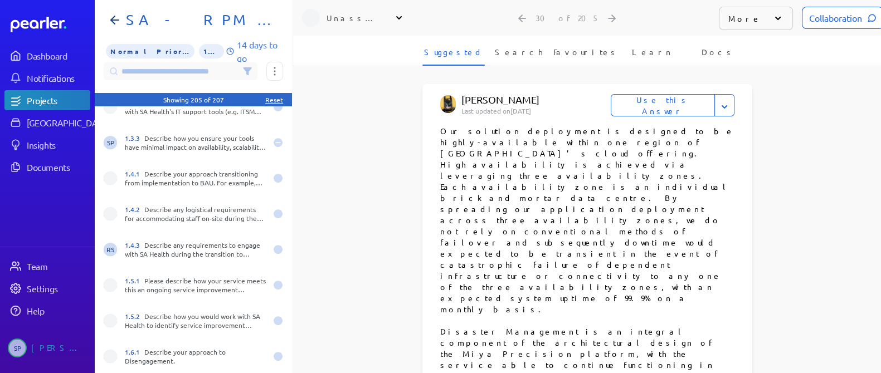
click at [684, 94] on button "Use this Answer" at bounding box center [663, 105] width 104 height 22
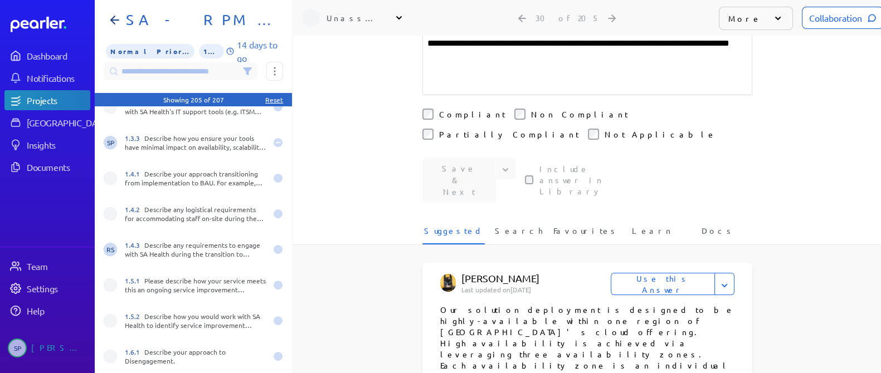
click at [684, 273] on button "Use this Answer" at bounding box center [663, 284] width 104 height 22
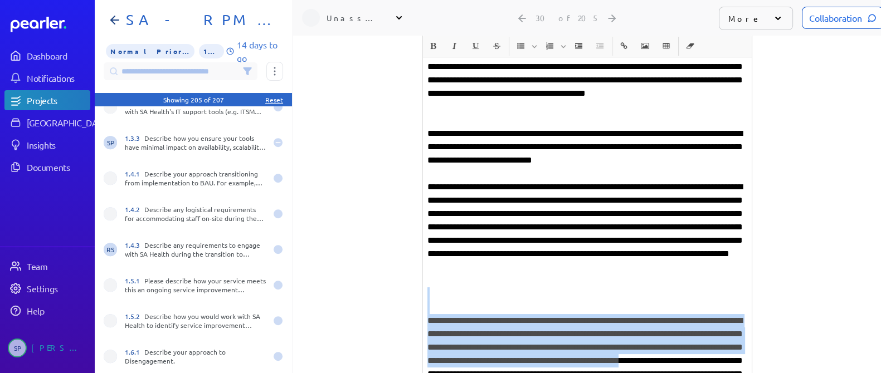
scroll to position [11, 0]
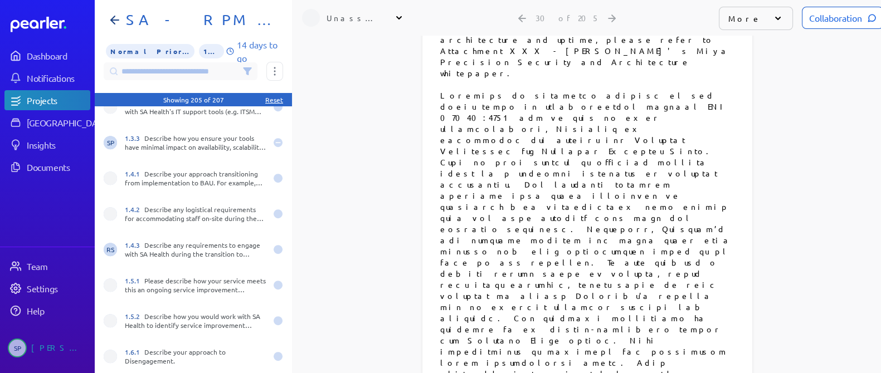
drag, startPoint x: 462, startPoint y: 288, endPoint x: 499, endPoint y: 165, distance: 128.4
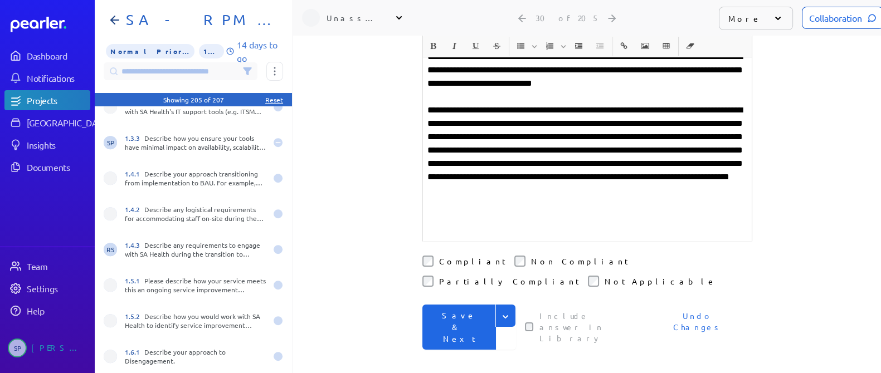
scroll to position [221, 0]
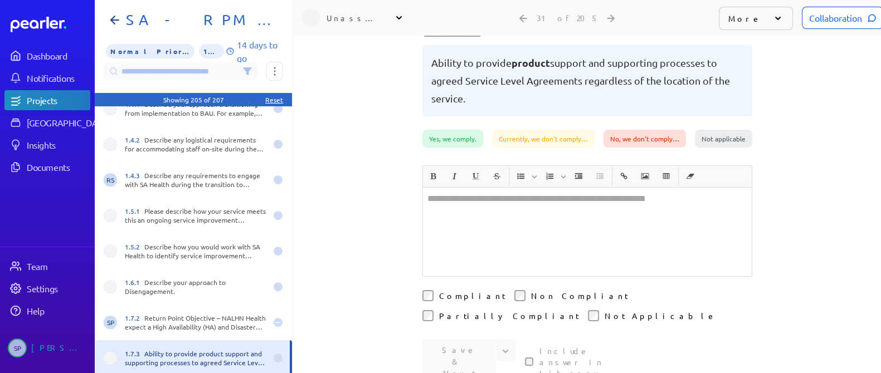
scroll to position [1044, 0]
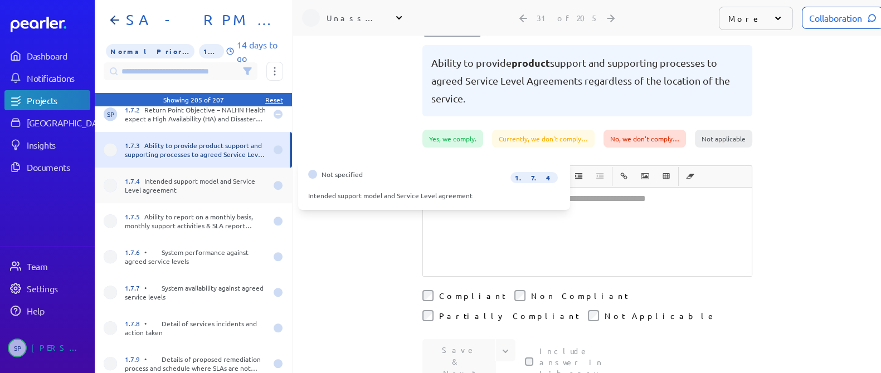
click at [221, 178] on div "1.7.4 Intended support model and Service Level agreement" at bounding box center [196, 186] width 142 height 18
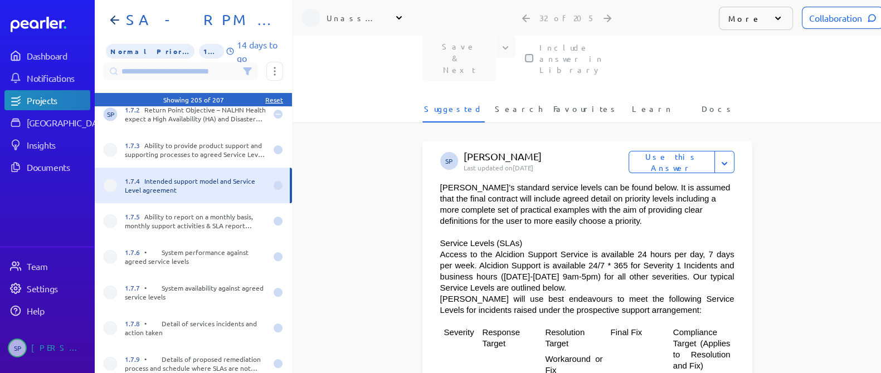
scroll to position [348, 0]
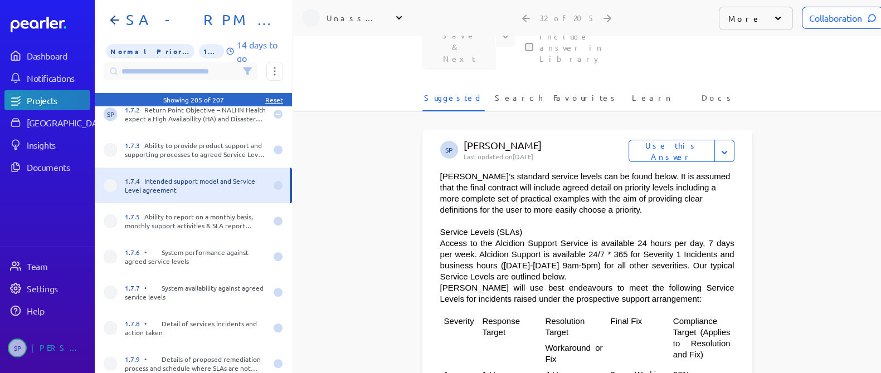
click at [680, 140] on button "Use this Answer" at bounding box center [671, 151] width 86 height 22
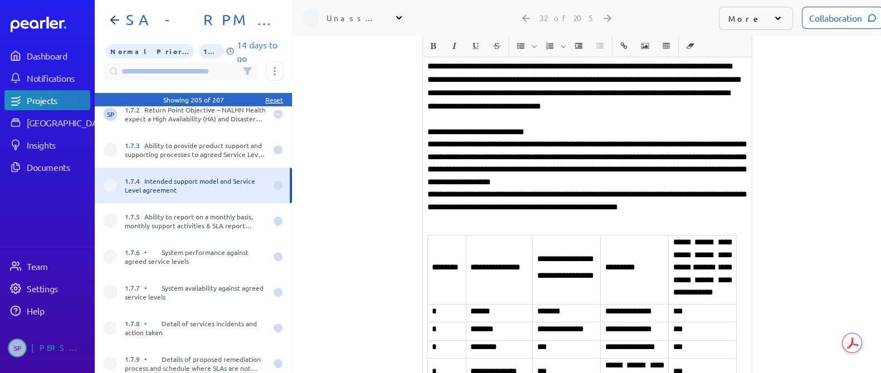
scroll to position [0, 0]
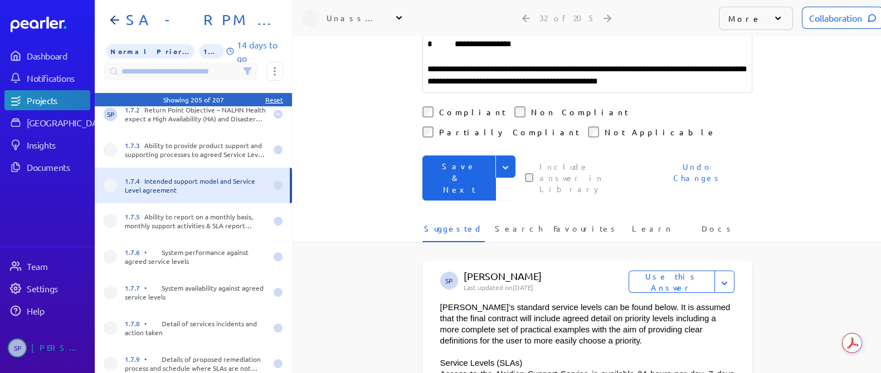
click at [446, 155] on button "Save & Next" at bounding box center [459, 177] width 74 height 45
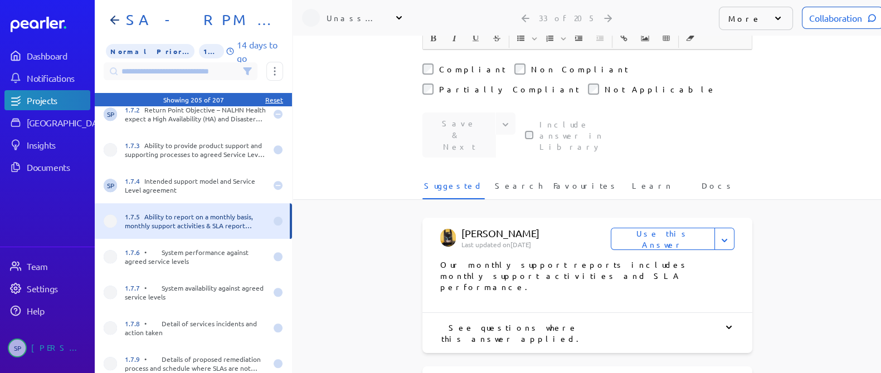
scroll to position [487, 0]
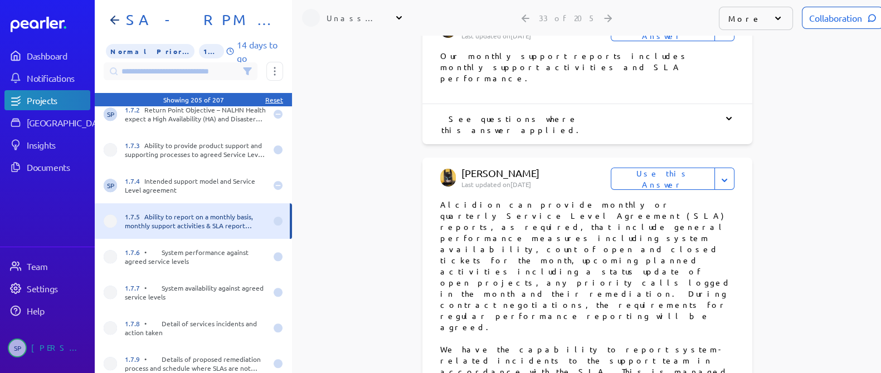
click at [672, 168] on button "Use this Answer" at bounding box center [663, 179] width 104 height 22
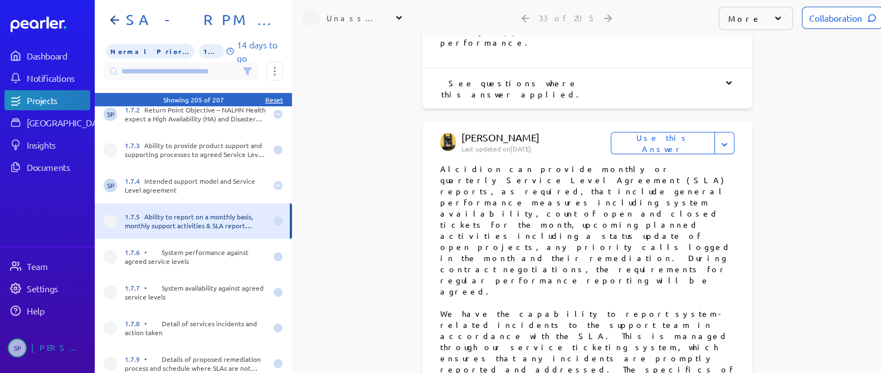
click at [672, 132] on button "Use this Answer" at bounding box center [663, 143] width 104 height 22
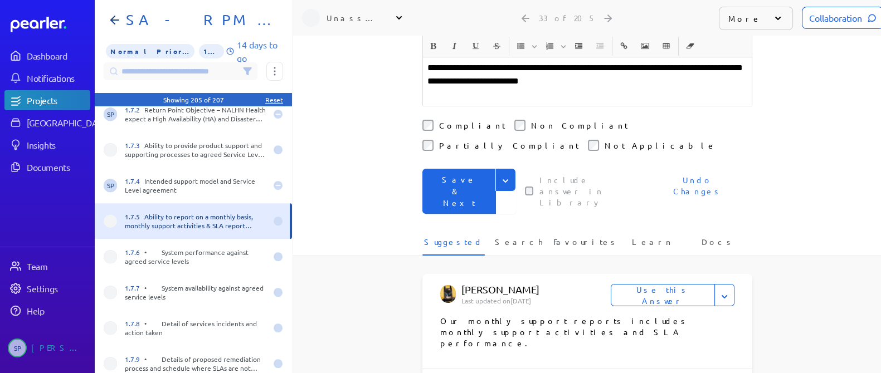
scroll to position [412, 0]
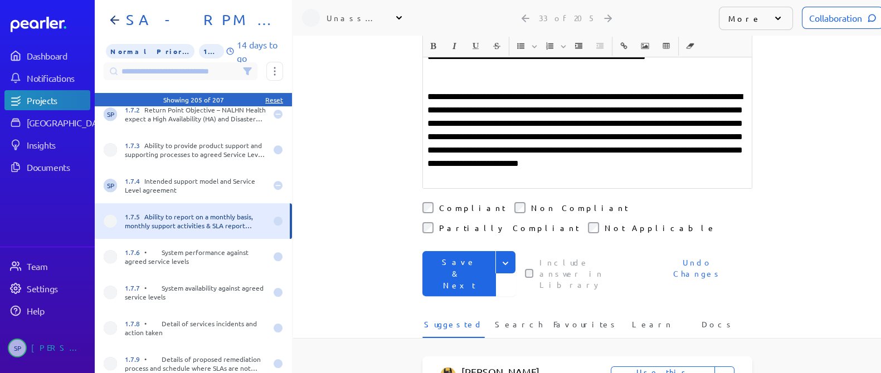
click at [470, 251] on button "Save & Next" at bounding box center [459, 273] width 74 height 45
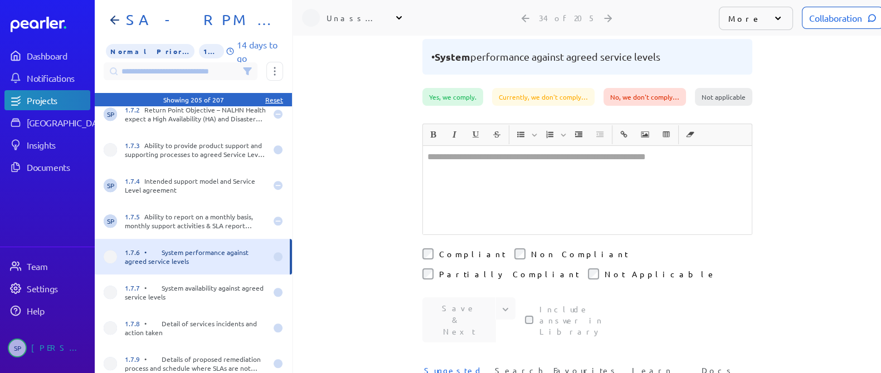
scroll to position [383, 0]
